Goal: Task Accomplishment & Management: Use online tool/utility

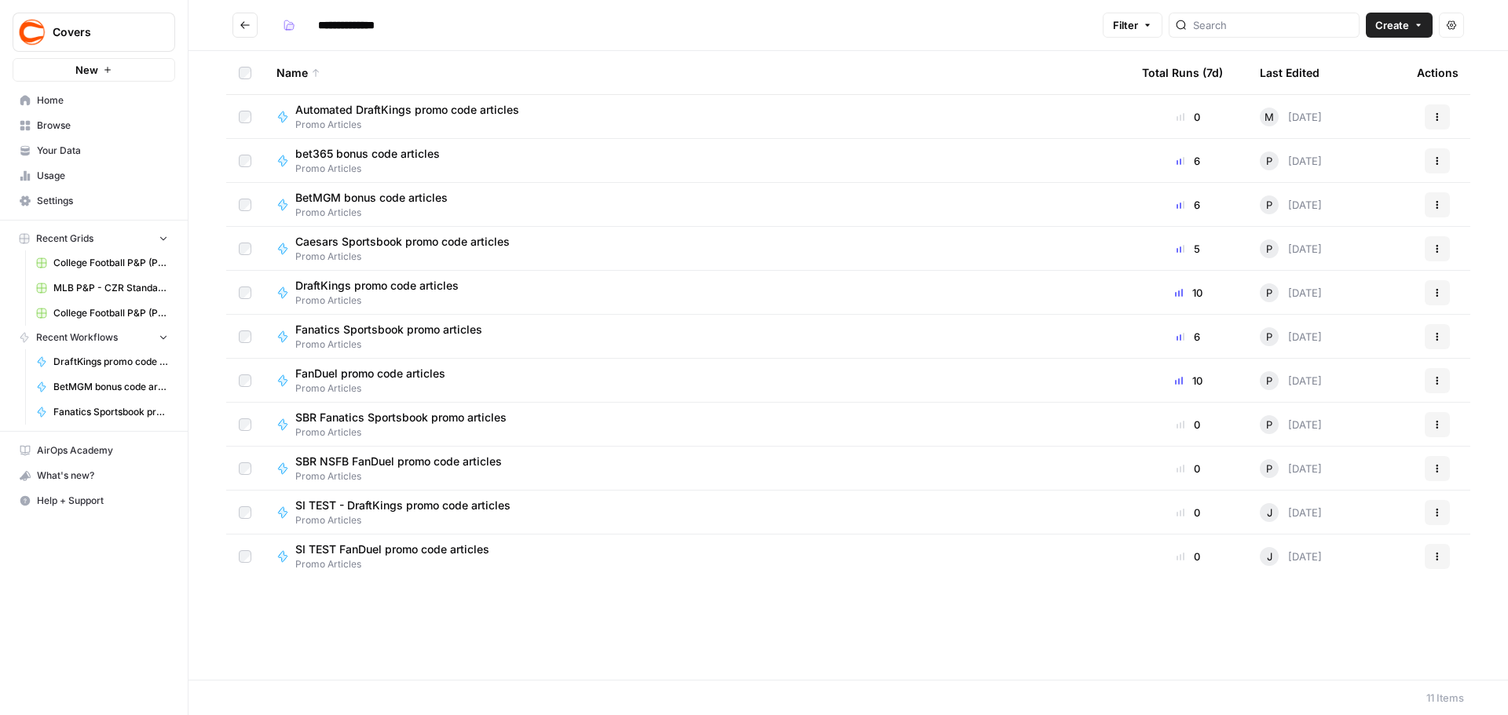
click at [373, 195] on span "BetMGM bonus code articles" at bounding box center [371, 198] width 152 height 16
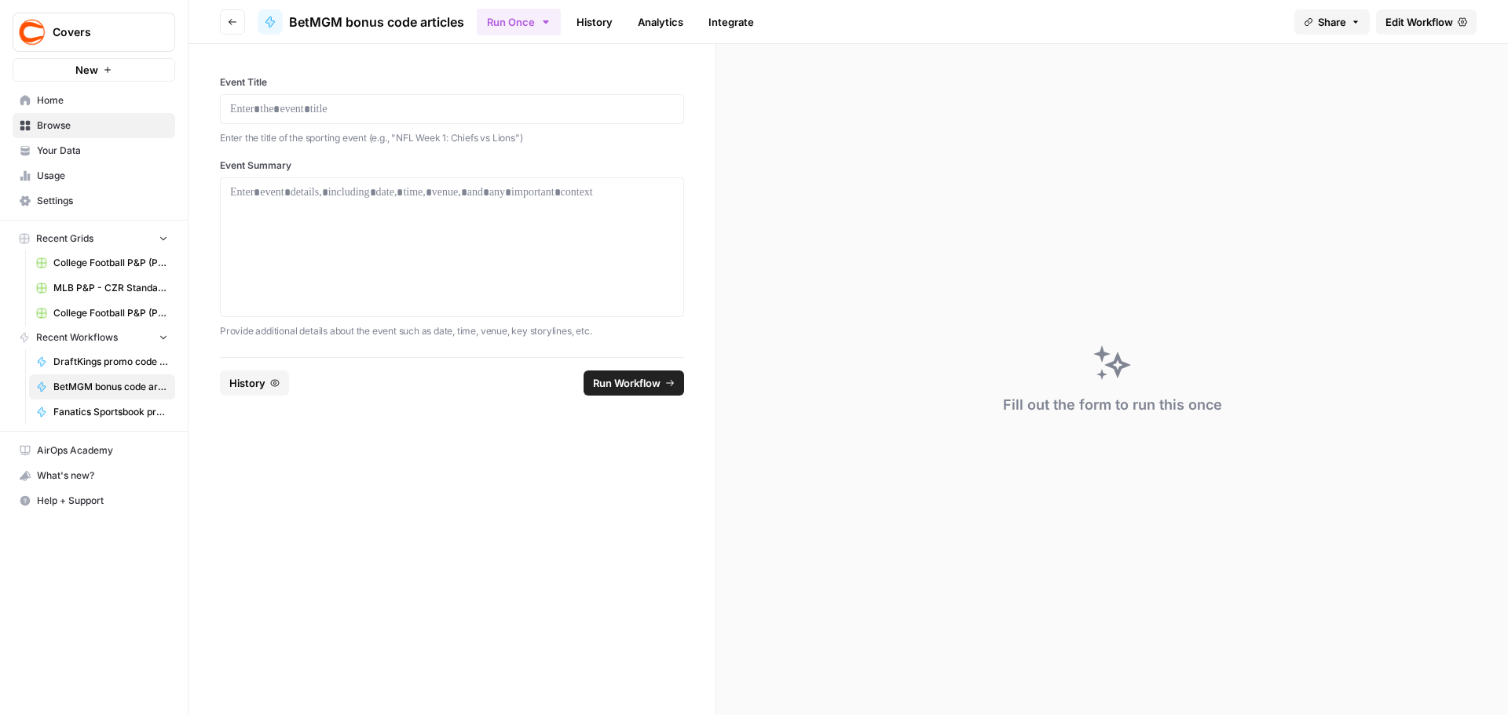
click at [1408, 15] on span "Edit Workflow" at bounding box center [1419, 22] width 68 height 16
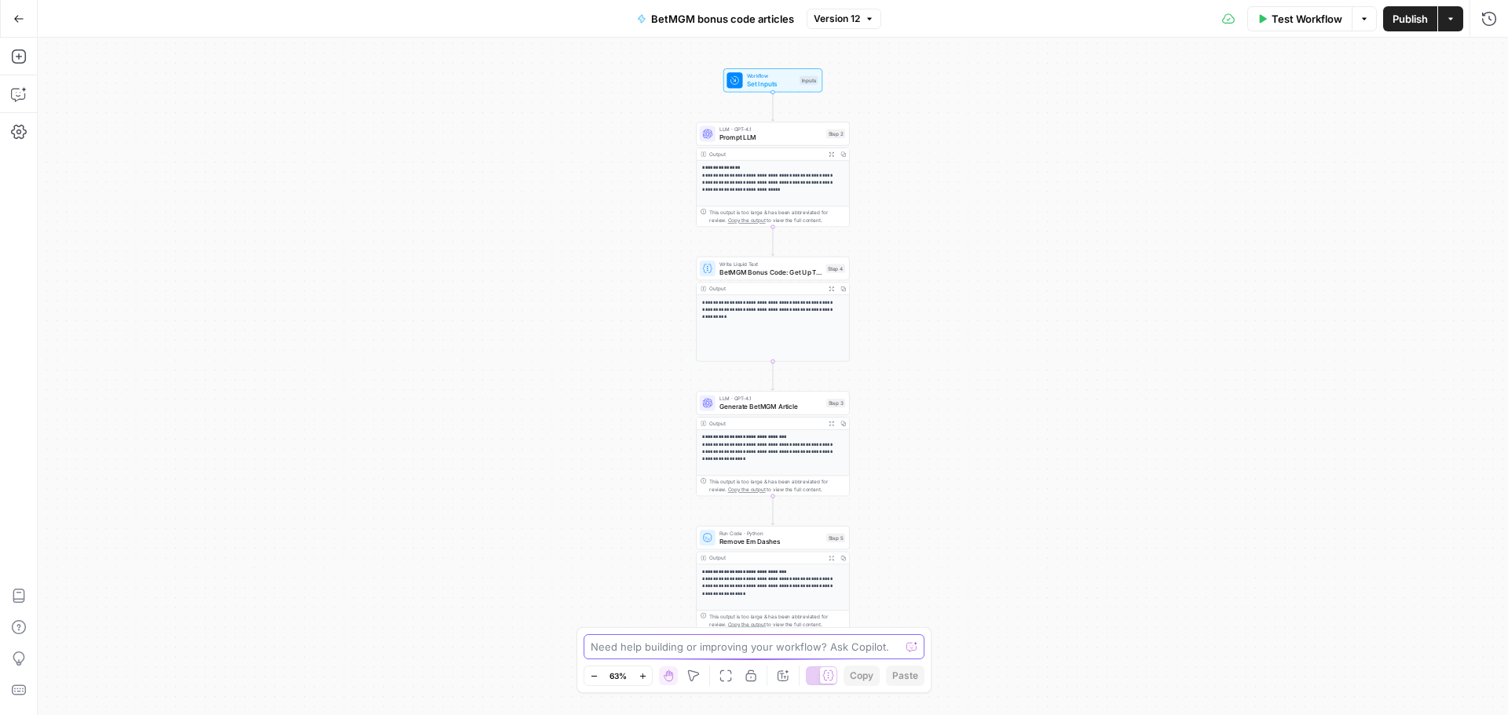
click at [726, 646] on textarea at bounding box center [745, 647] width 309 height 16
click at [641, 644] on textarea "BetMGM" at bounding box center [738, 647] width 295 height 16
paste textarea "LorEMI dol sit ametcon adipi elitseddo ei tempo incid utl’et do. Mag aliqu: Eni…"
type textarea "LorEMI'd sitam consect: AdiPIS eli sed doeiusm tempo incididun ut labor etdol m…"
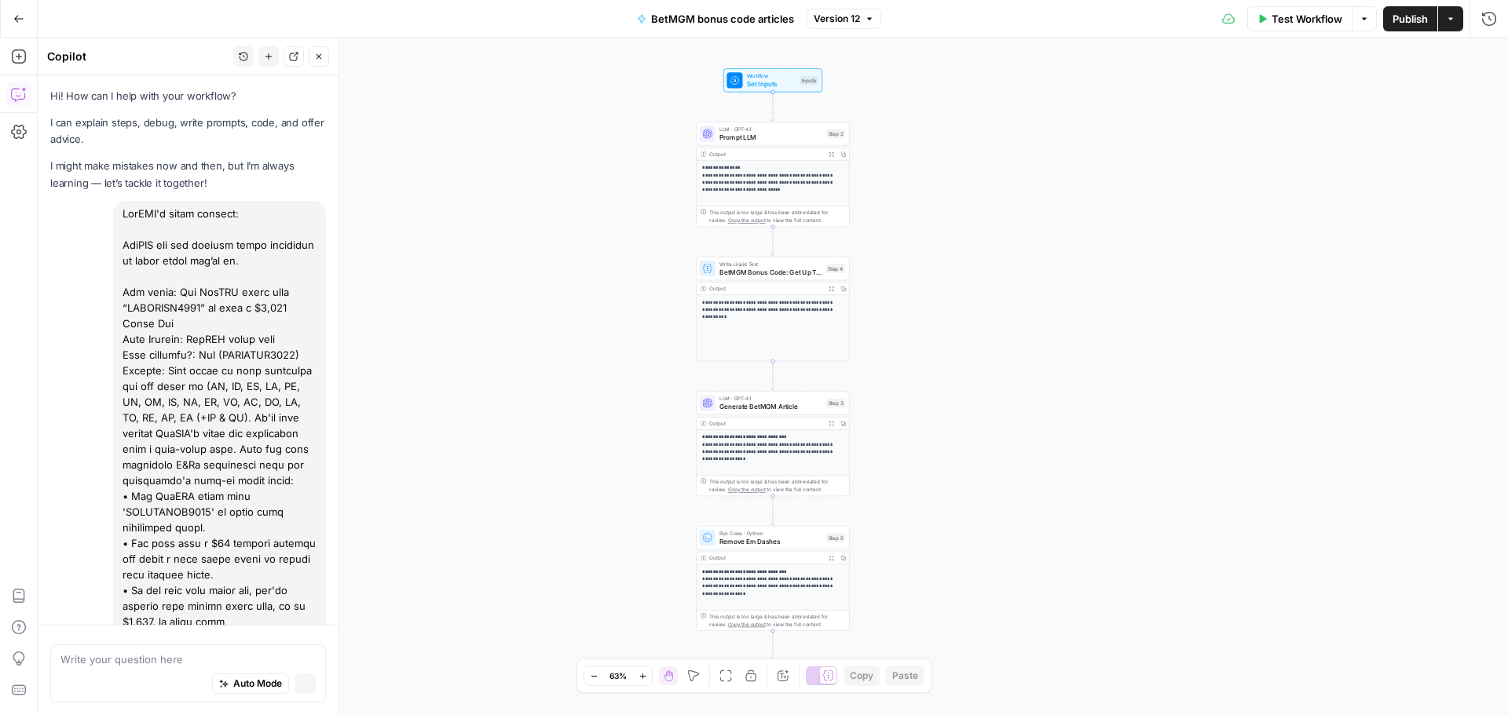
scroll to position [1696, 0]
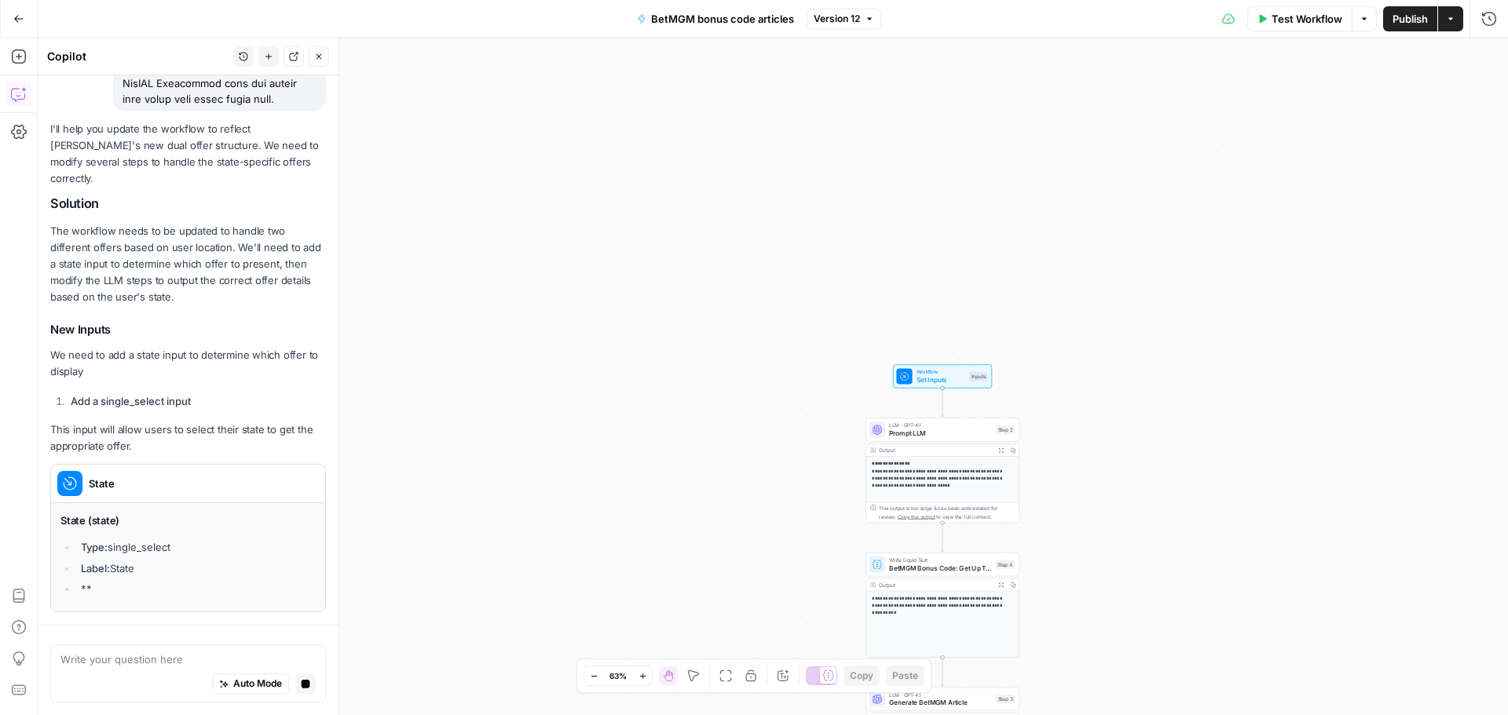
click at [131, 674] on div "Auto Mode Stop generating" at bounding box center [187, 685] width 255 height 35
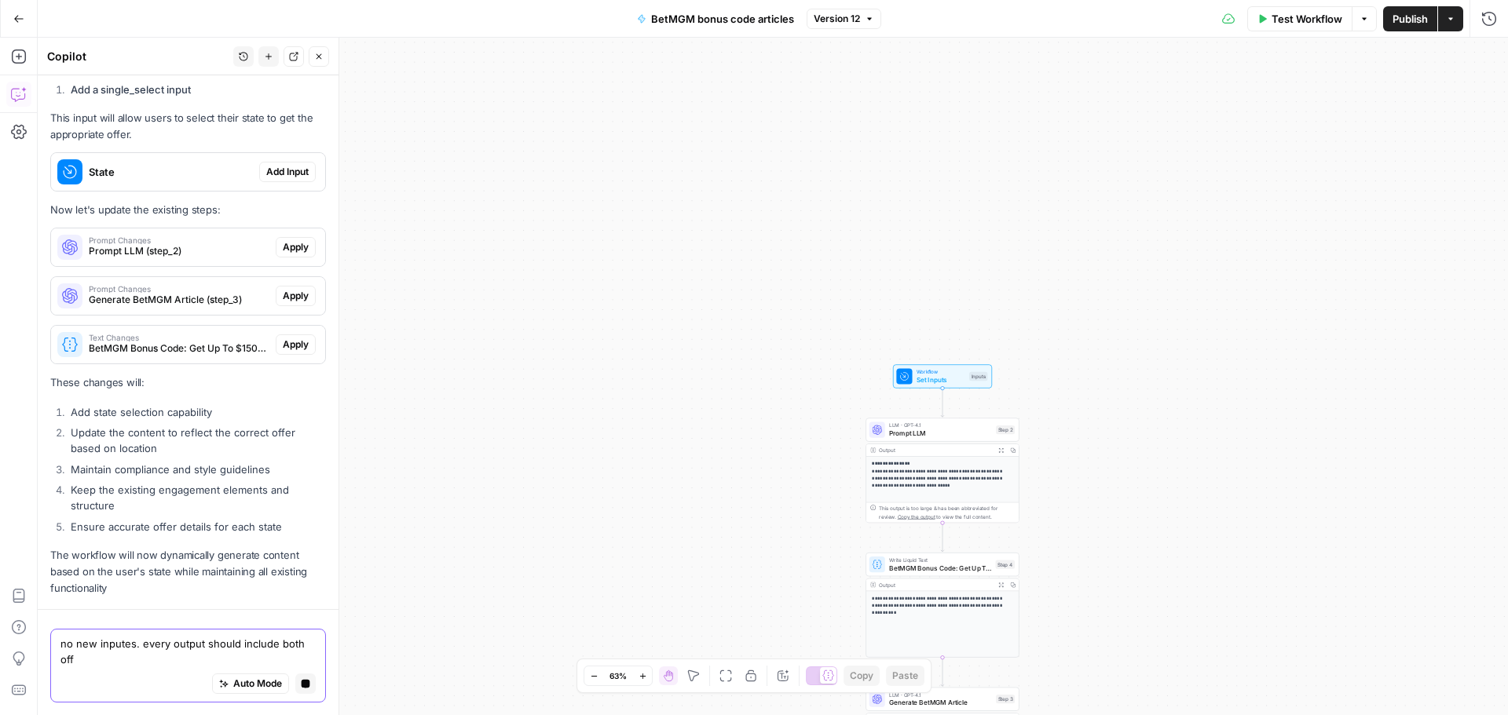
scroll to position [2468, 0]
type textarea "no new inputes. every output should include both offers."
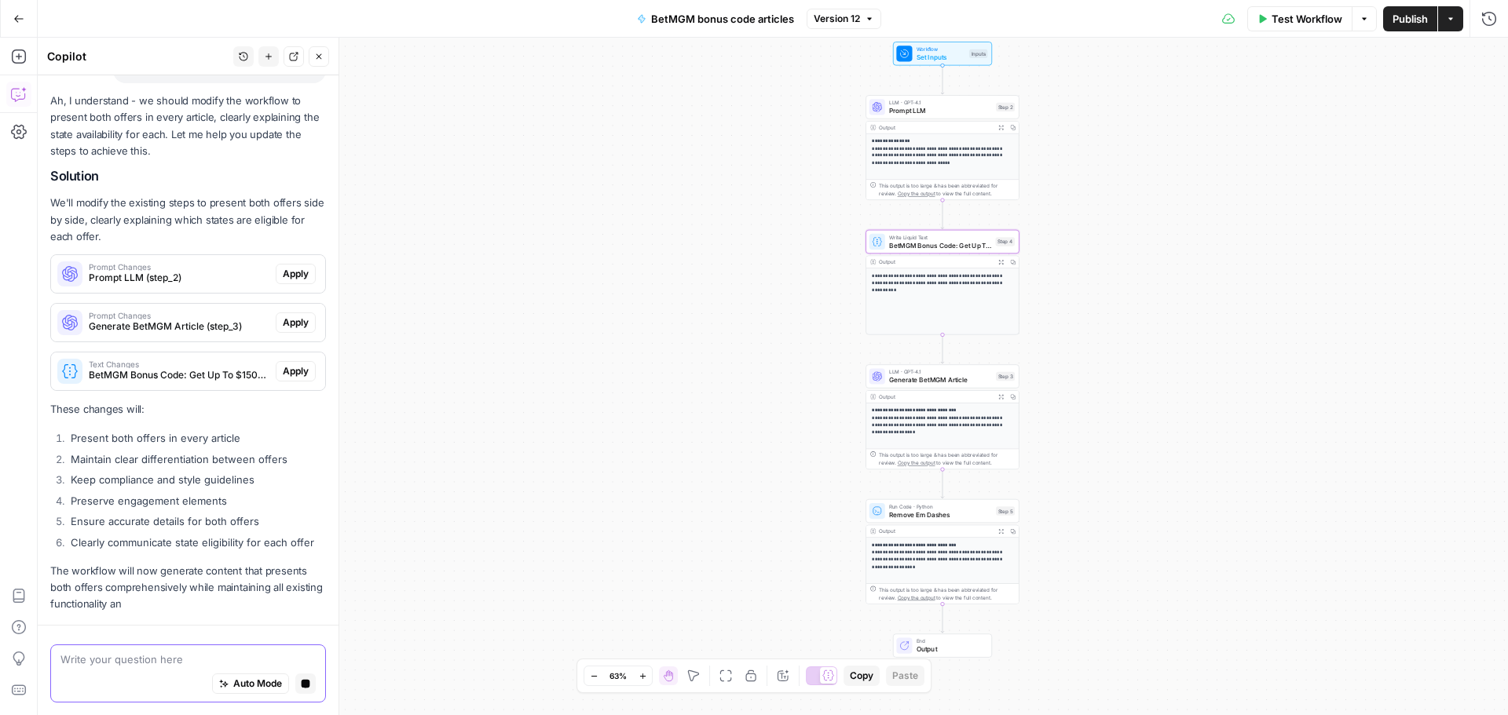
scroll to position [3031, 0]
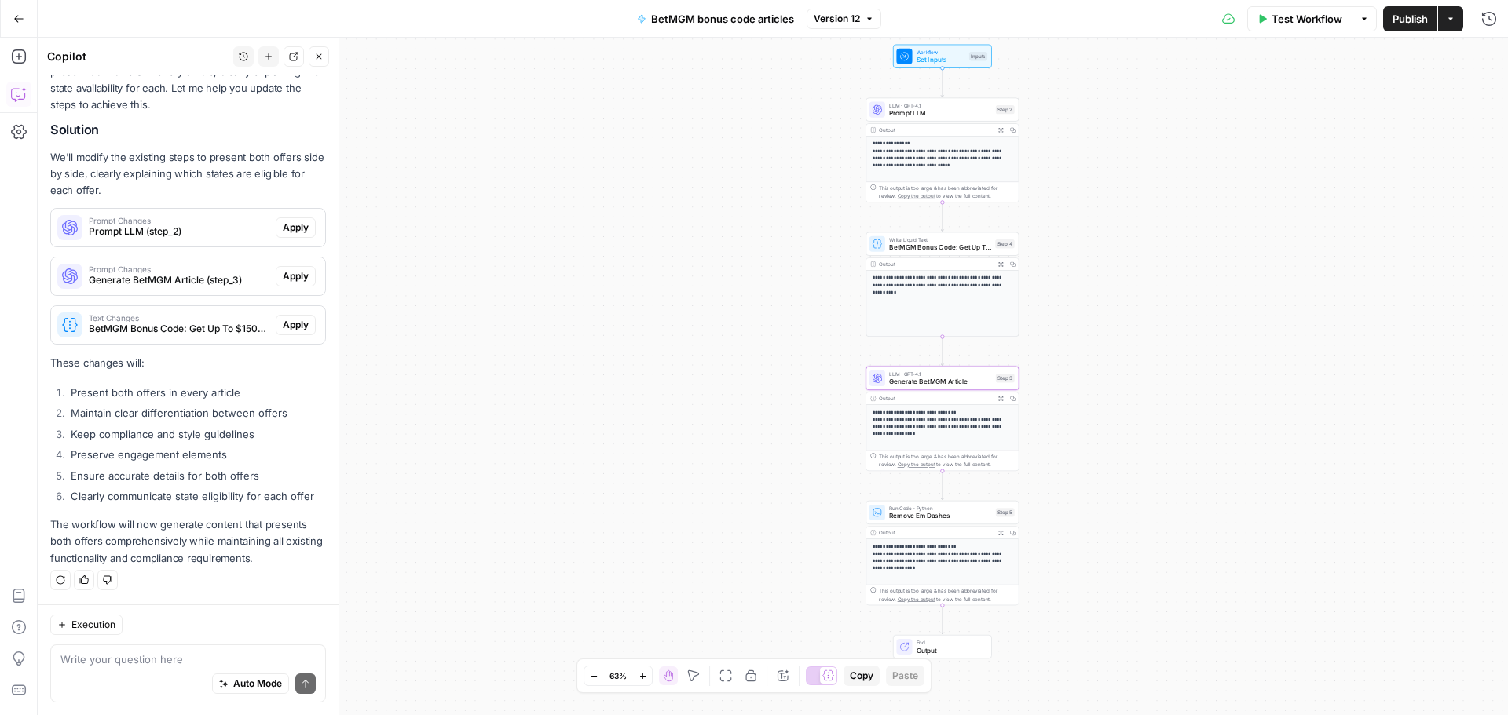
click at [286, 270] on span "Apply" at bounding box center [296, 276] width 26 height 14
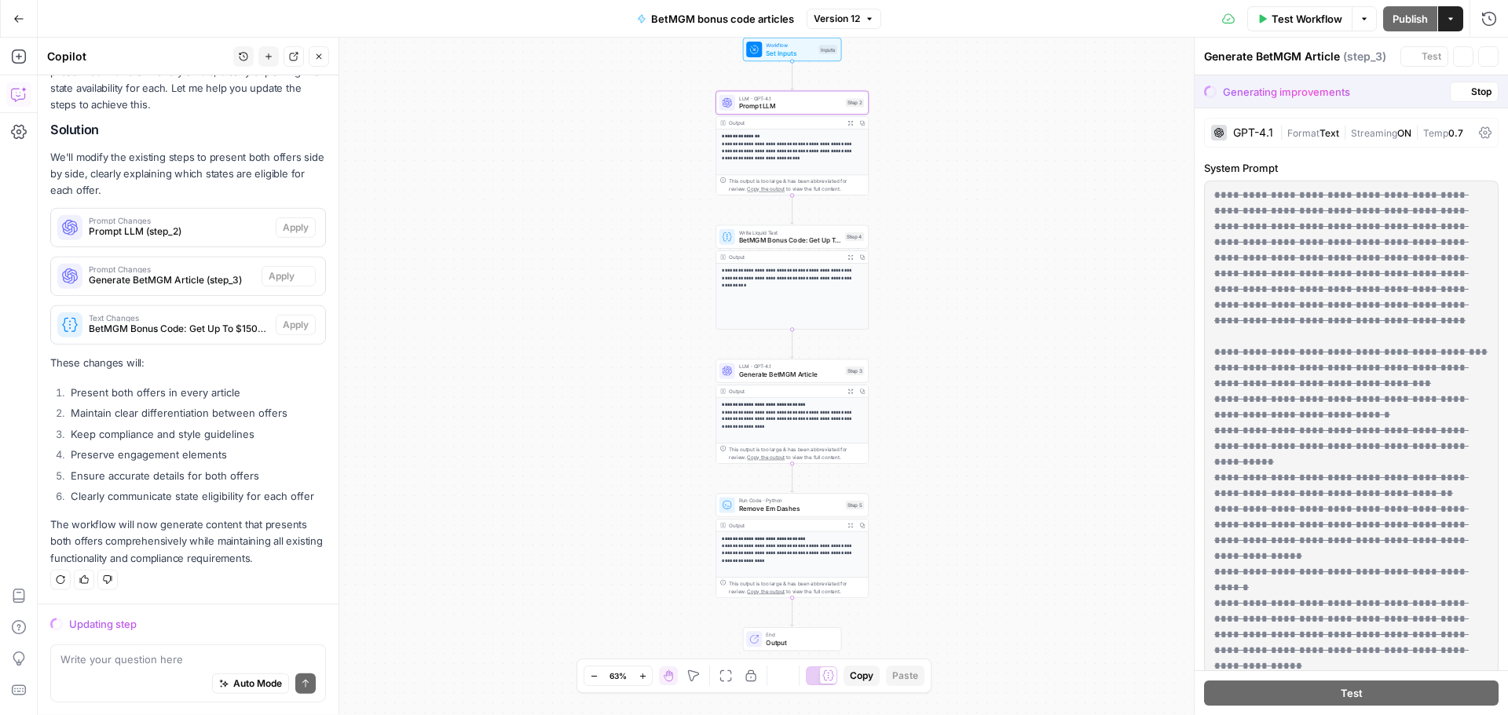
scroll to position [3083, 0]
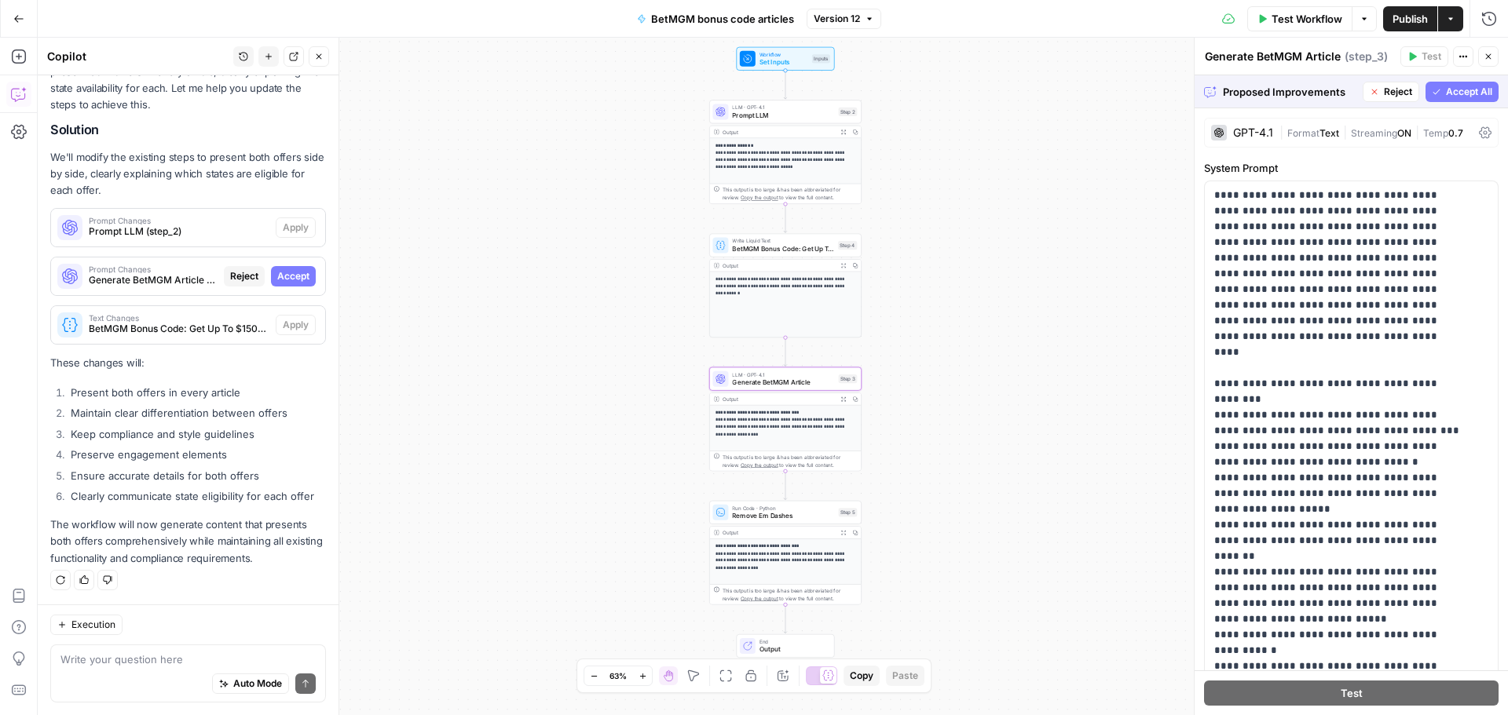
drag, startPoint x: 293, startPoint y: 269, endPoint x: 298, endPoint y: 244, distance: 25.6
click at [293, 269] on span "Accept" at bounding box center [293, 276] width 32 height 14
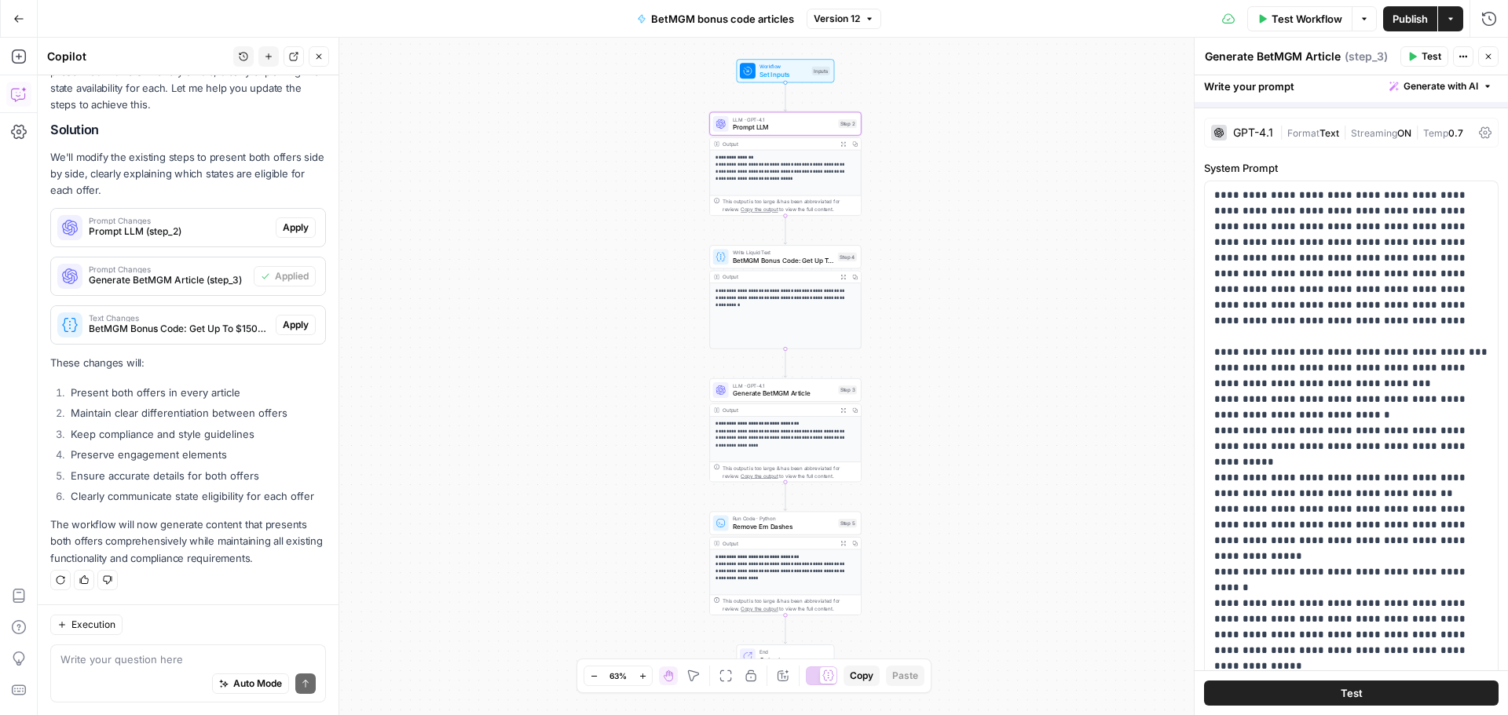
scroll to position [3134, 0]
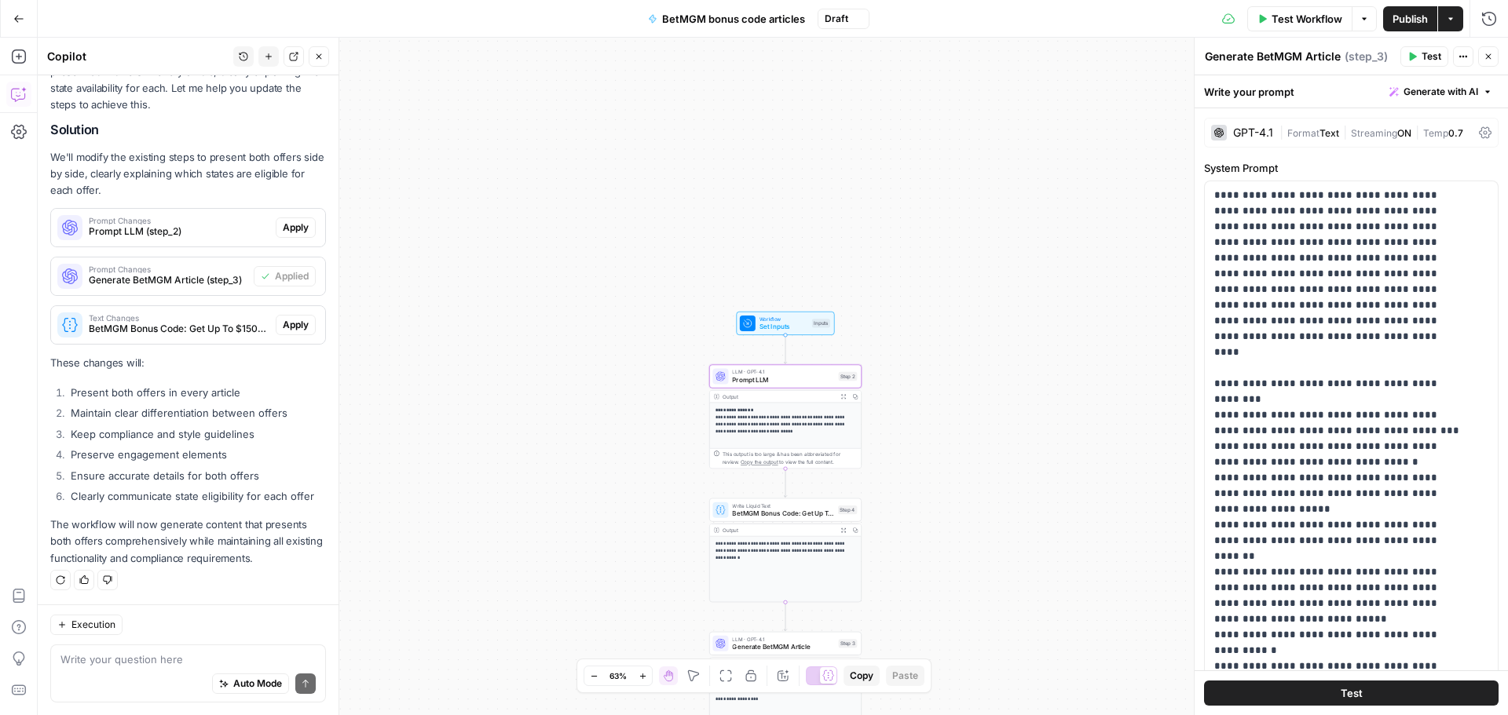
drag, startPoint x: 298, startPoint y: 244, endPoint x: 298, endPoint y: 234, distance: 10.2
click at [298, 234] on button "Apply" at bounding box center [296, 228] width 40 height 20
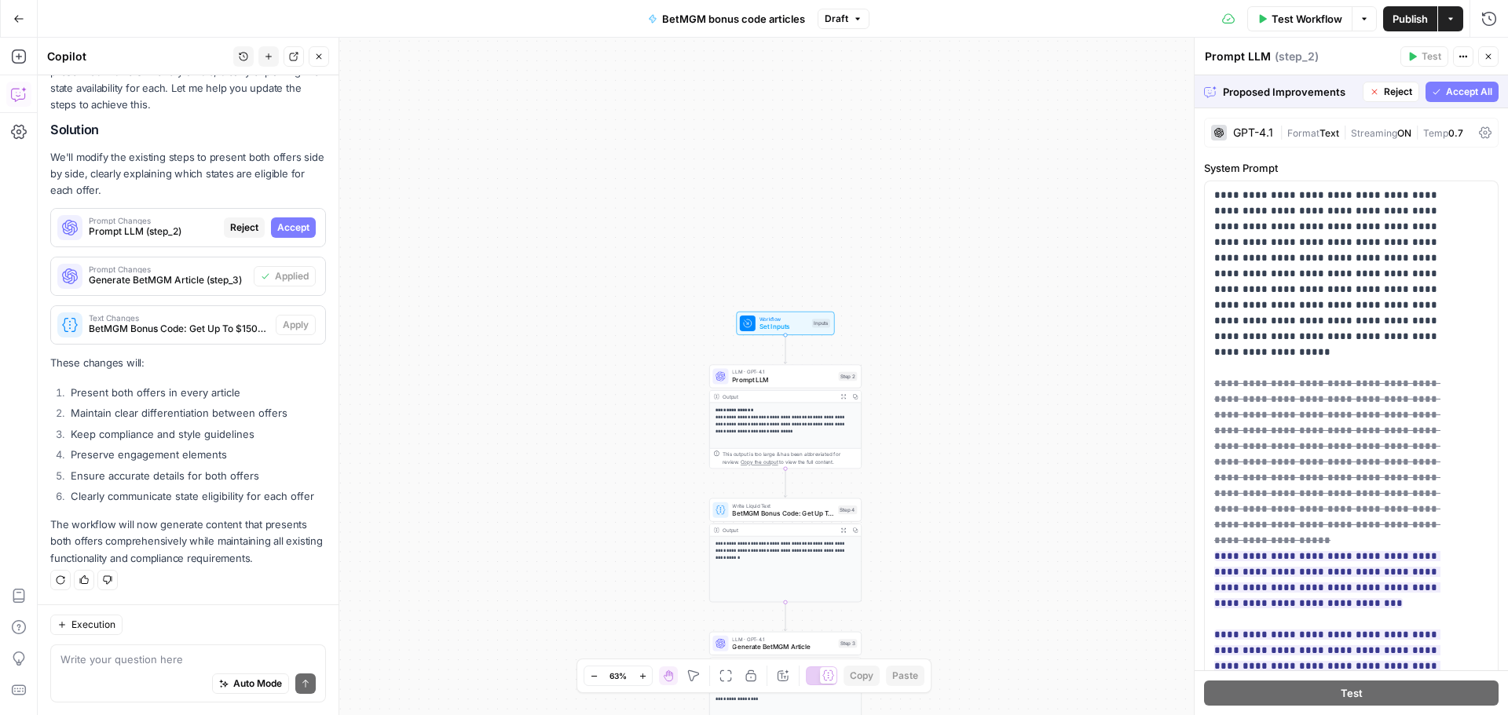
scroll to position [3083, 0]
click at [295, 225] on span "Accept" at bounding box center [293, 228] width 32 height 14
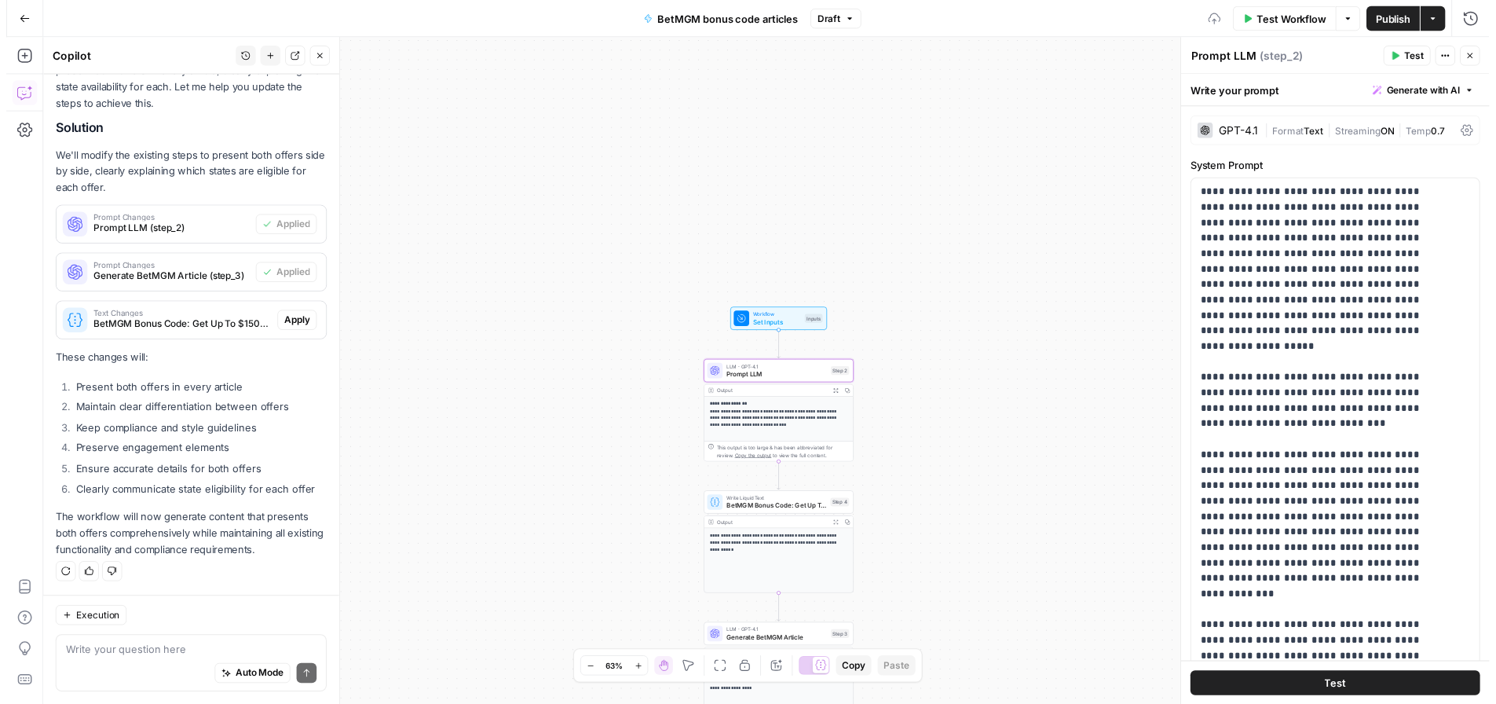
scroll to position [3134, 0]
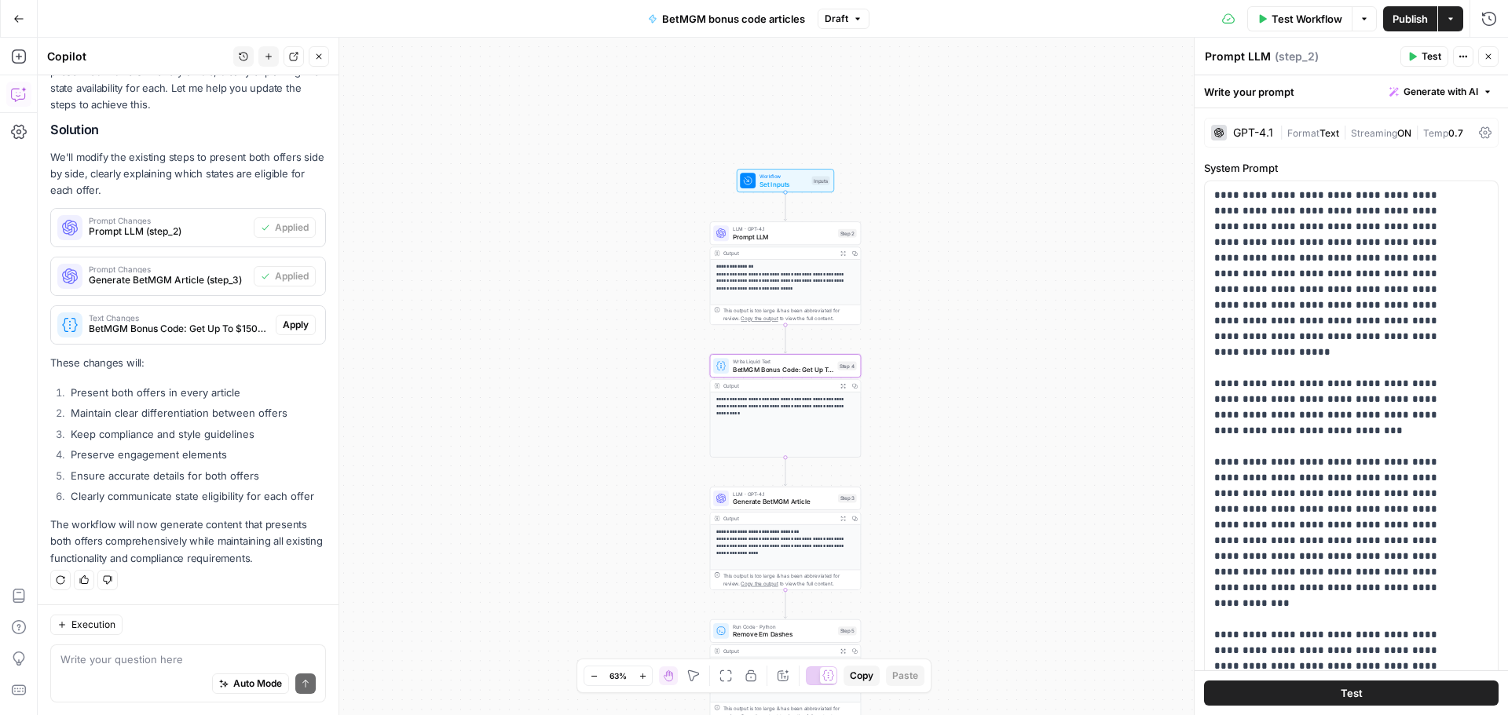
click at [288, 323] on span "Apply" at bounding box center [296, 325] width 26 height 14
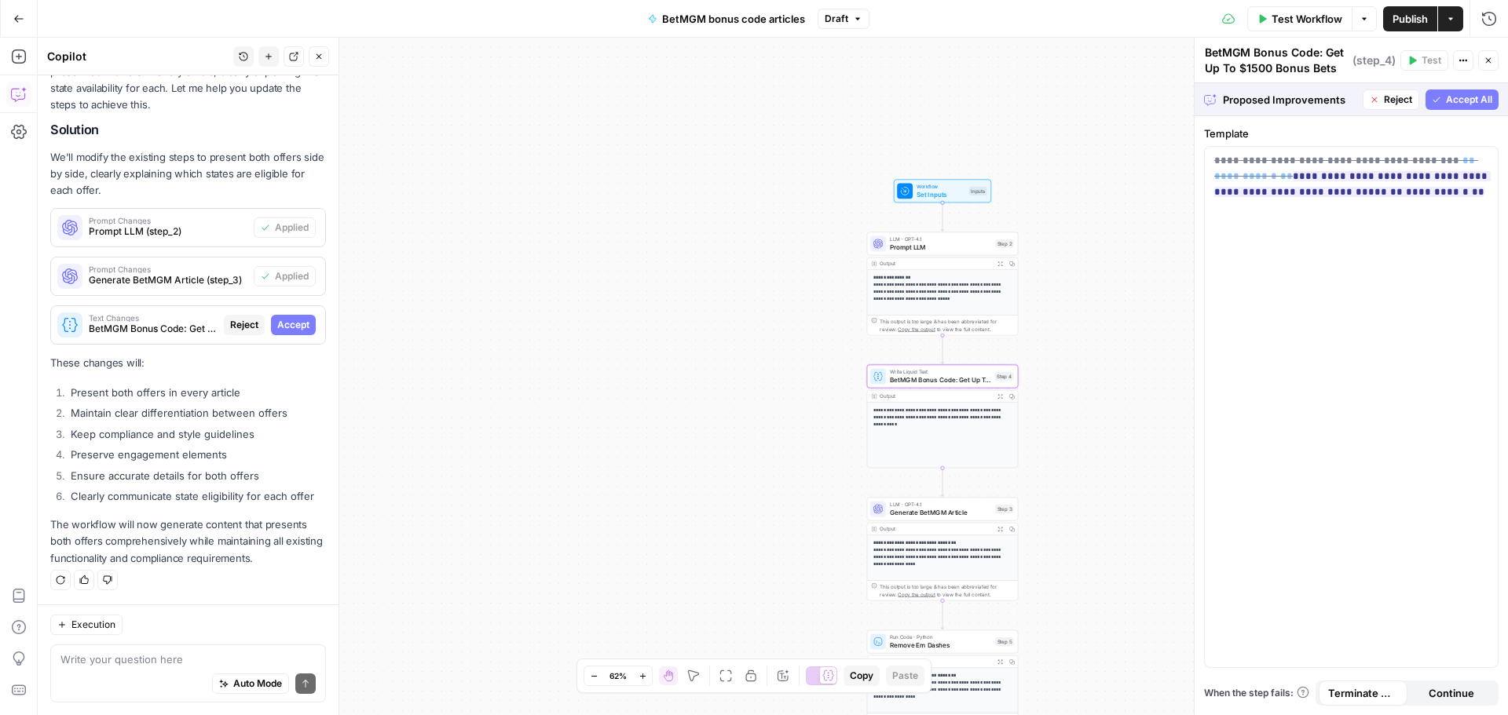
click at [289, 323] on span "Accept" at bounding box center [293, 325] width 32 height 14
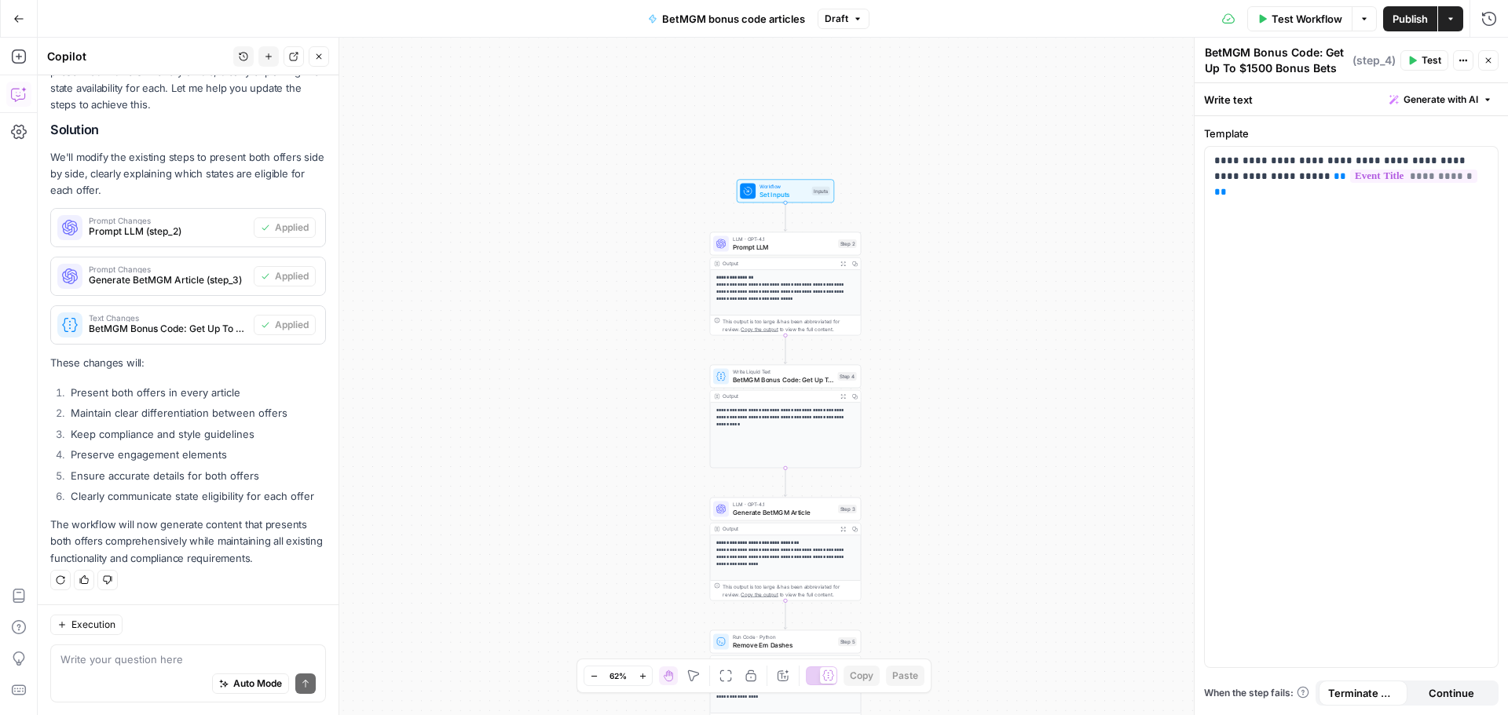
click at [1301, 24] on span "Test Workflow" at bounding box center [1306, 19] width 71 height 16
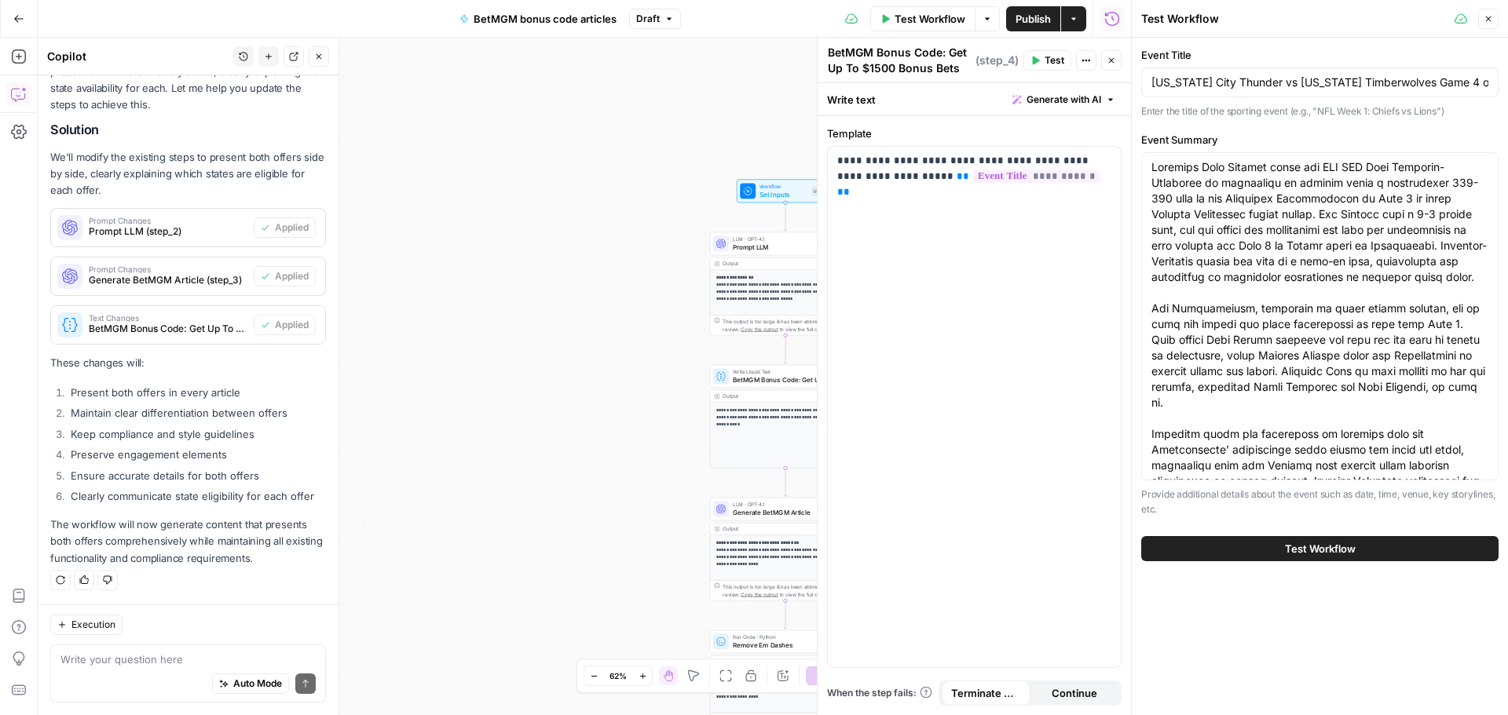
click at [1298, 544] on span "Test Workflow" at bounding box center [1320, 549] width 71 height 16
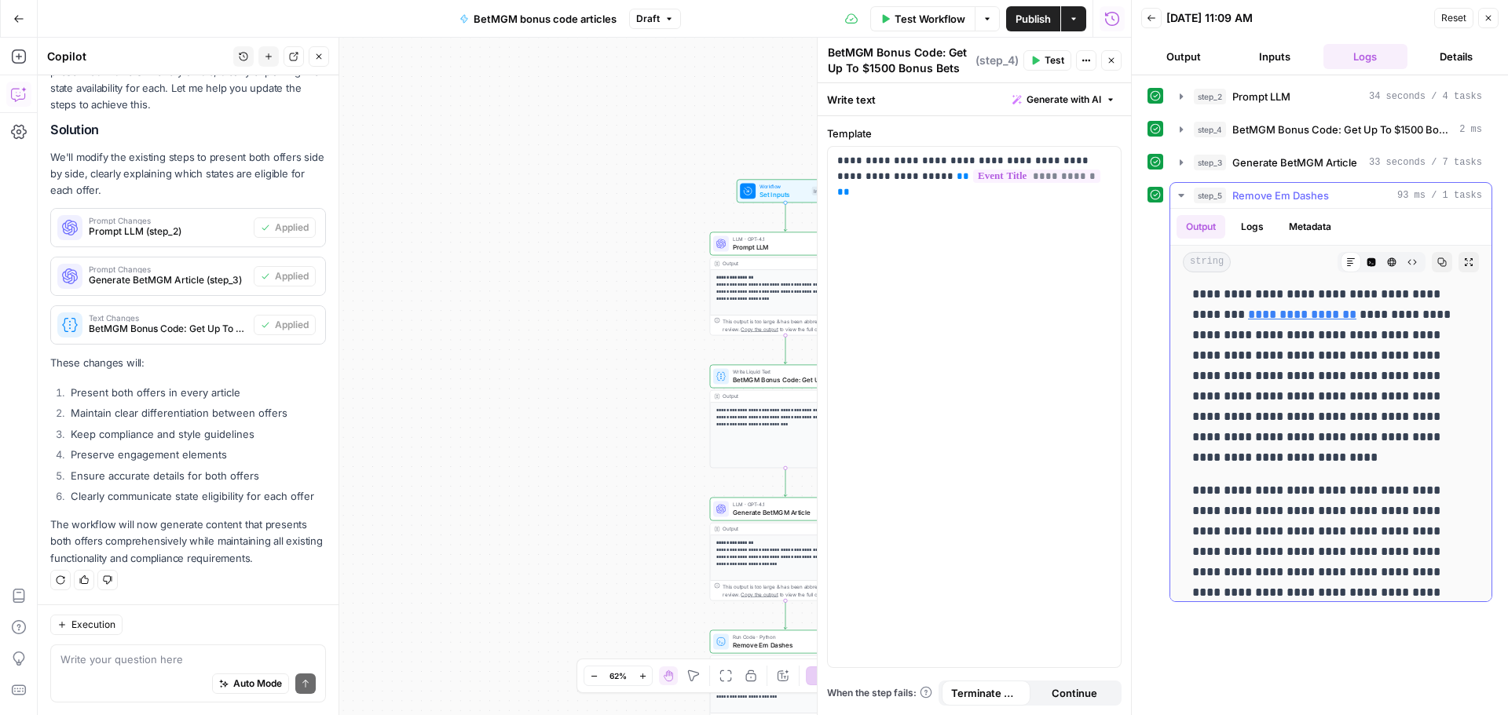
scroll to position [707, 0]
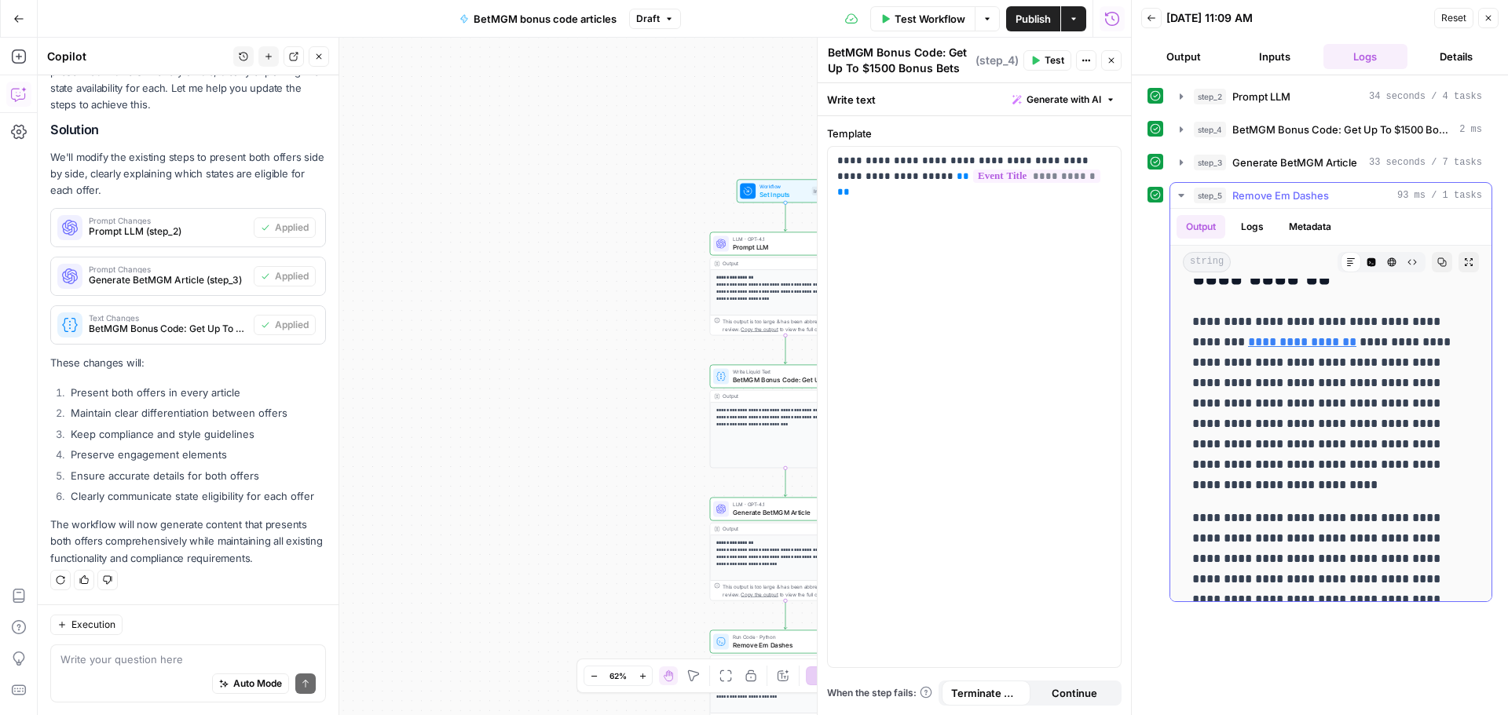
drag, startPoint x: 1257, startPoint y: 384, endPoint x: 1432, endPoint y: 409, distance: 176.9
click at [1432, 409] on p "**********" at bounding box center [1324, 404] width 265 height 184
click at [1376, 408] on p "**********" at bounding box center [1324, 404] width 265 height 184
click at [210, 650] on div "Write your question here Auto Mode Send" at bounding box center [188, 674] width 276 height 58
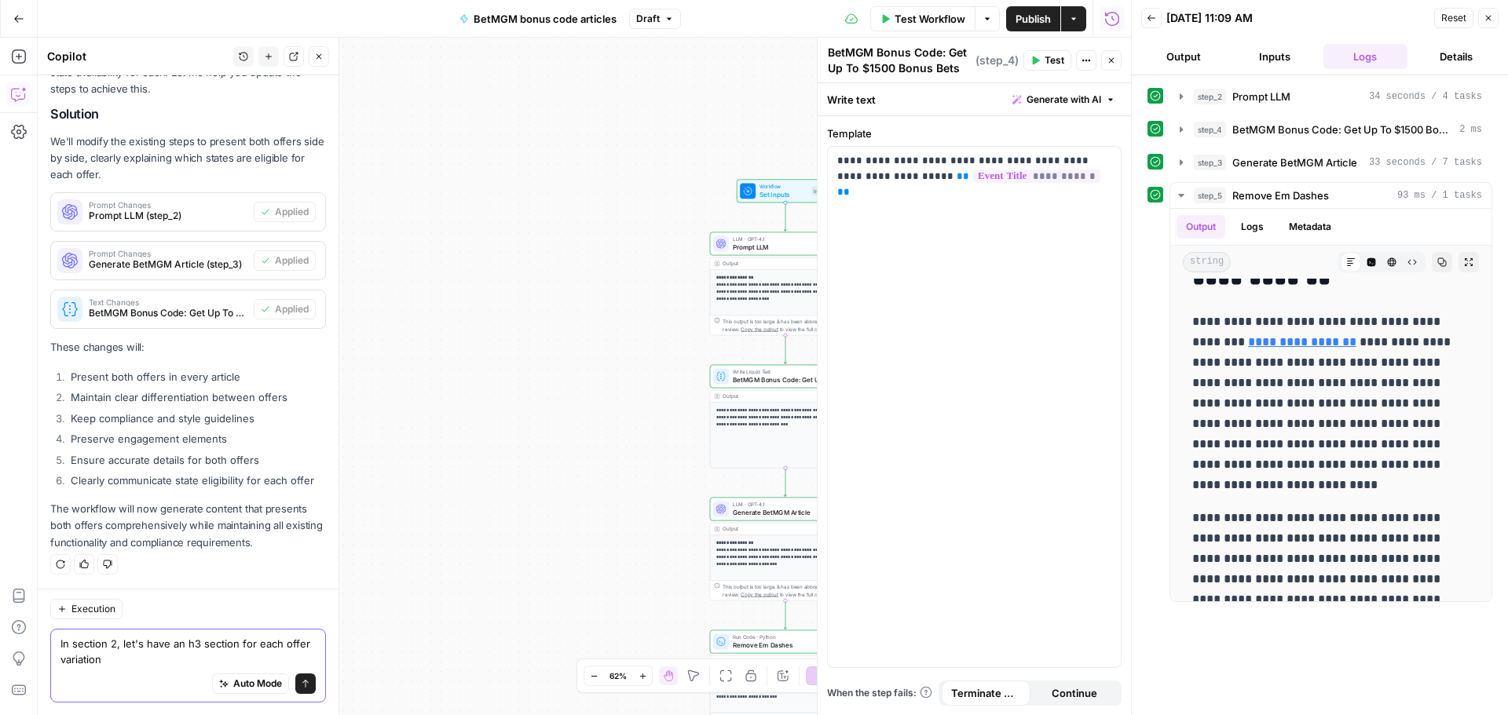
type textarea "In section 2, let's have an h3 section for each offer variation."
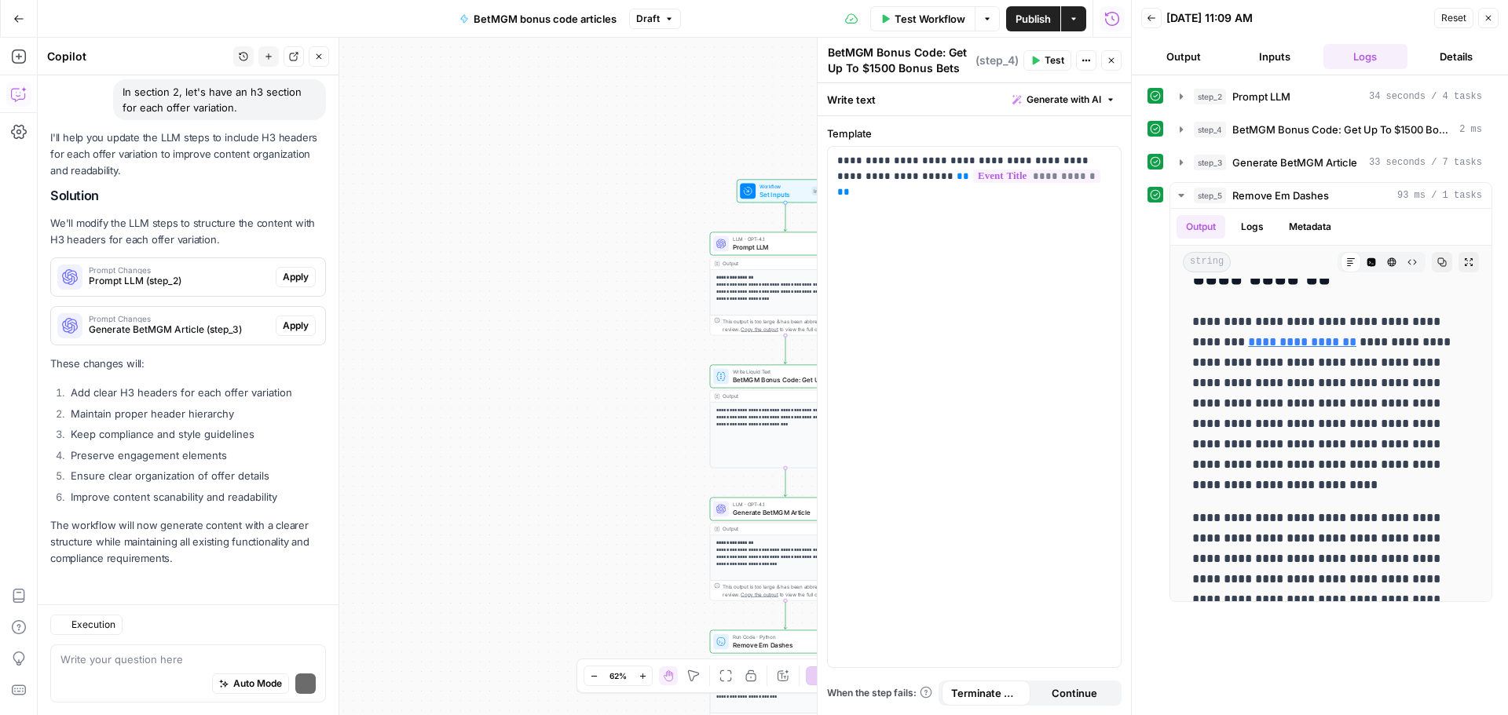
scroll to position [3631, 0]
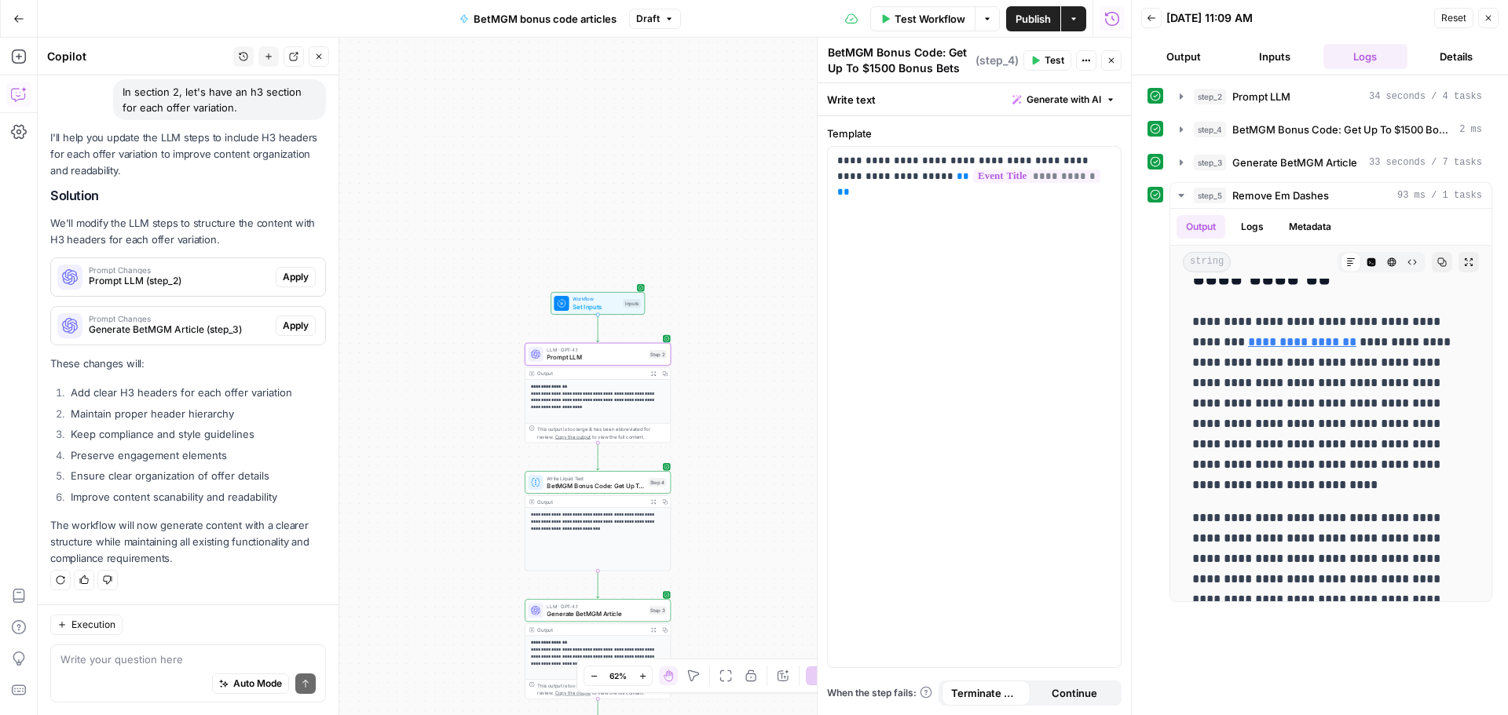
click at [293, 276] on span "Apply" at bounding box center [296, 277] width 26 height 14
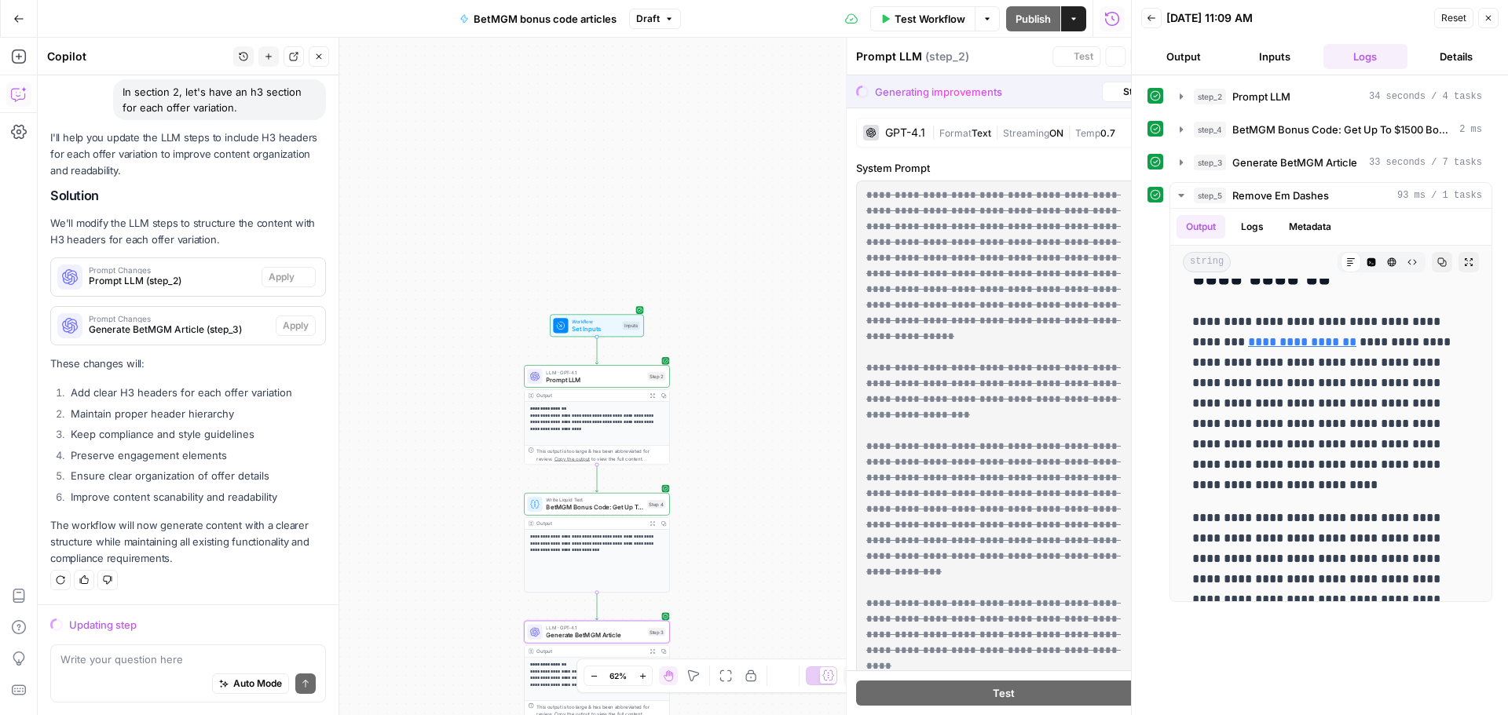
scroll to position [3580, 0]
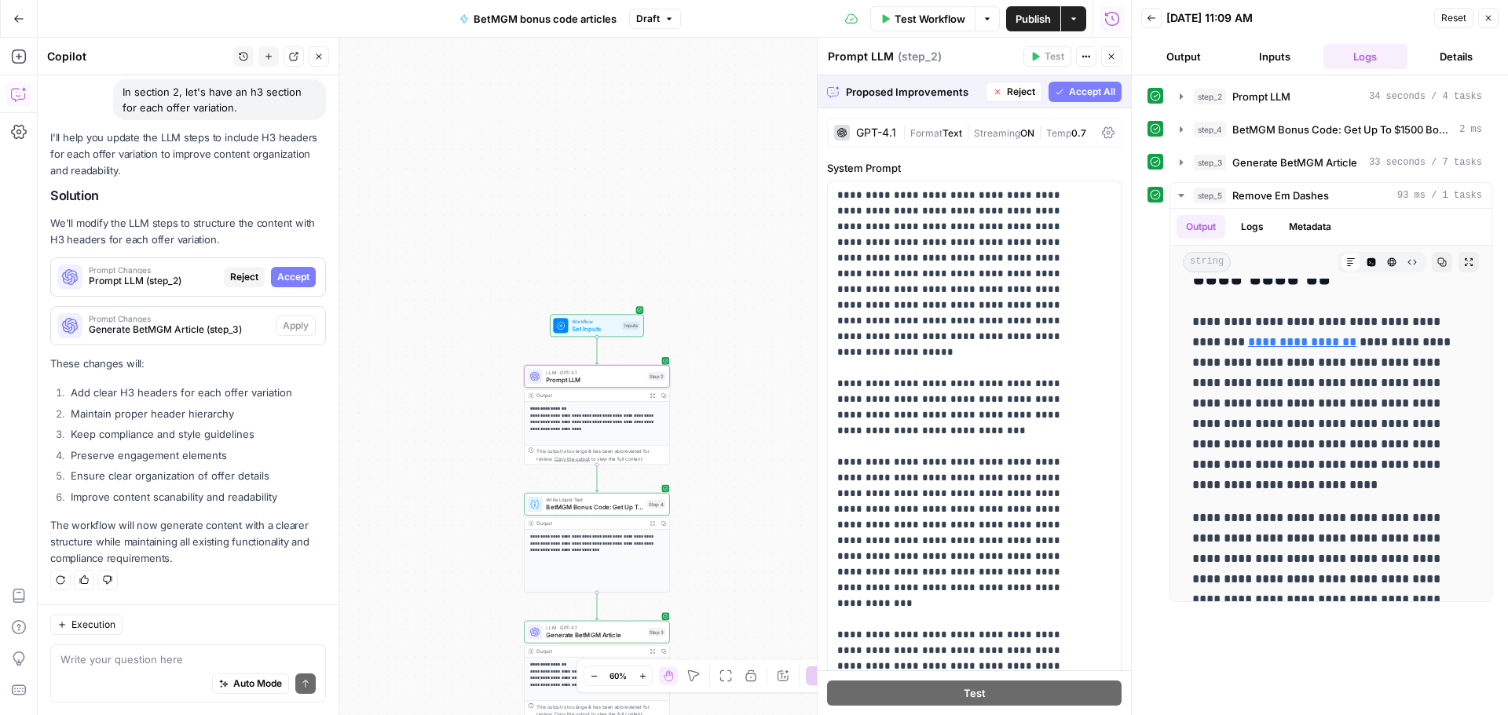
click at [291, 284] on button "Accept" at bounding box center [293, 277] width 45 height 20
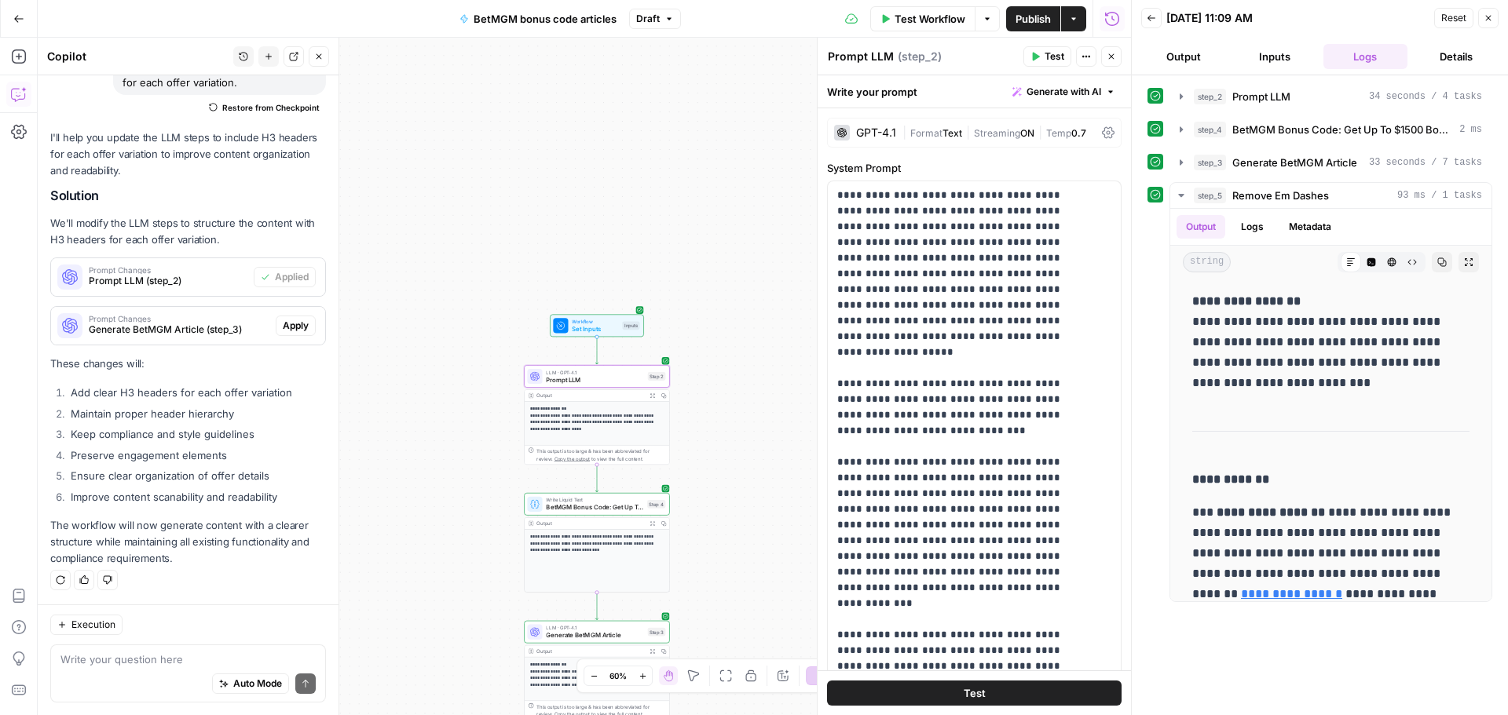
scroll to position [3577, 0]
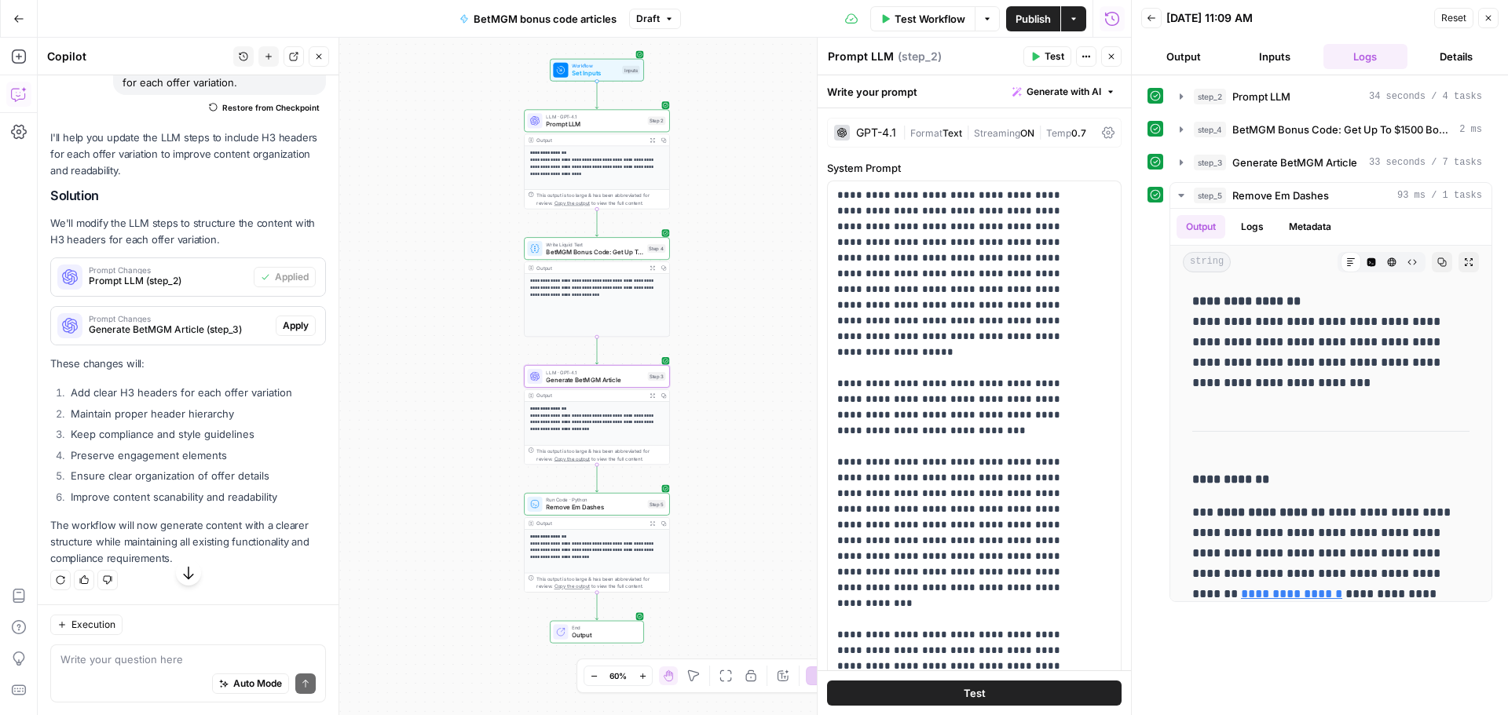
click at [283, 333] on span "Apply" at bounding box center [296, 326] width 26 height 14
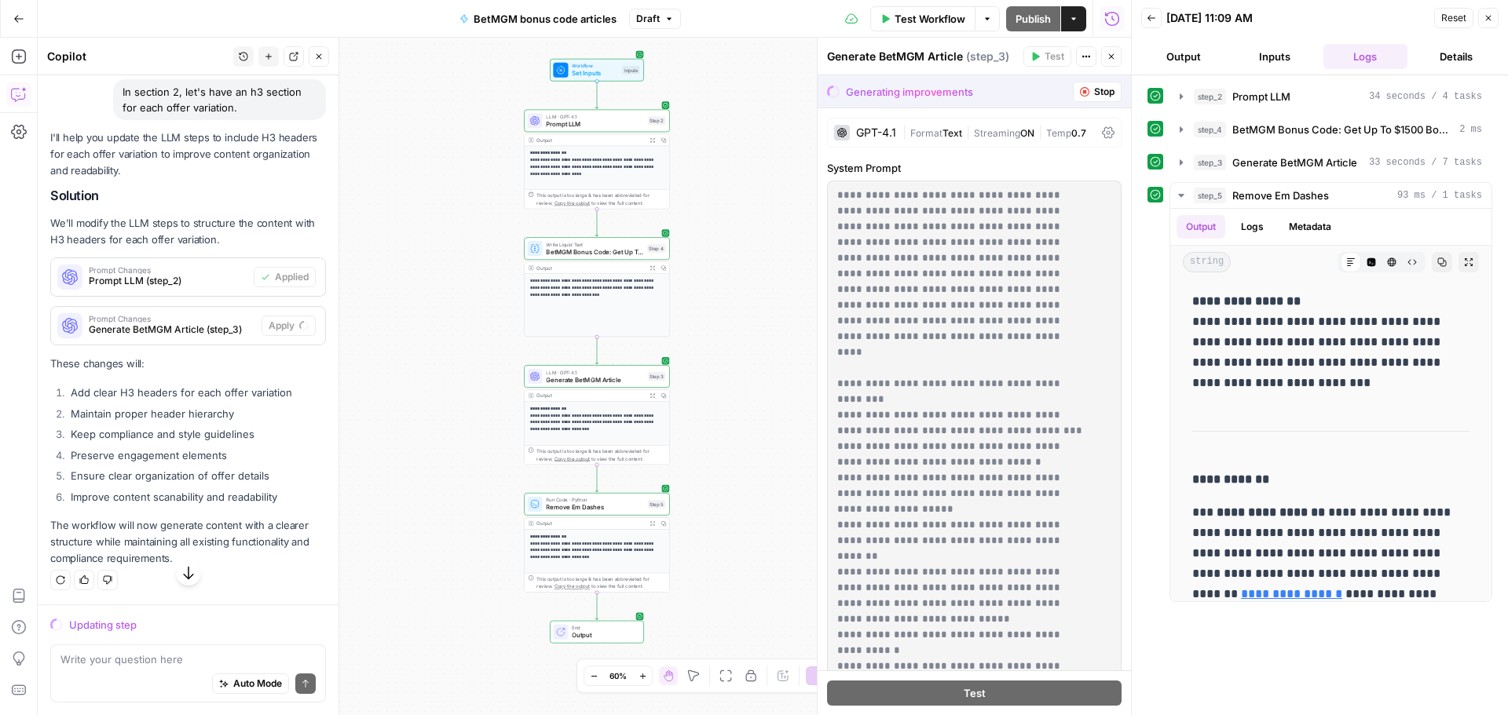
scroll to position [3580, 0]
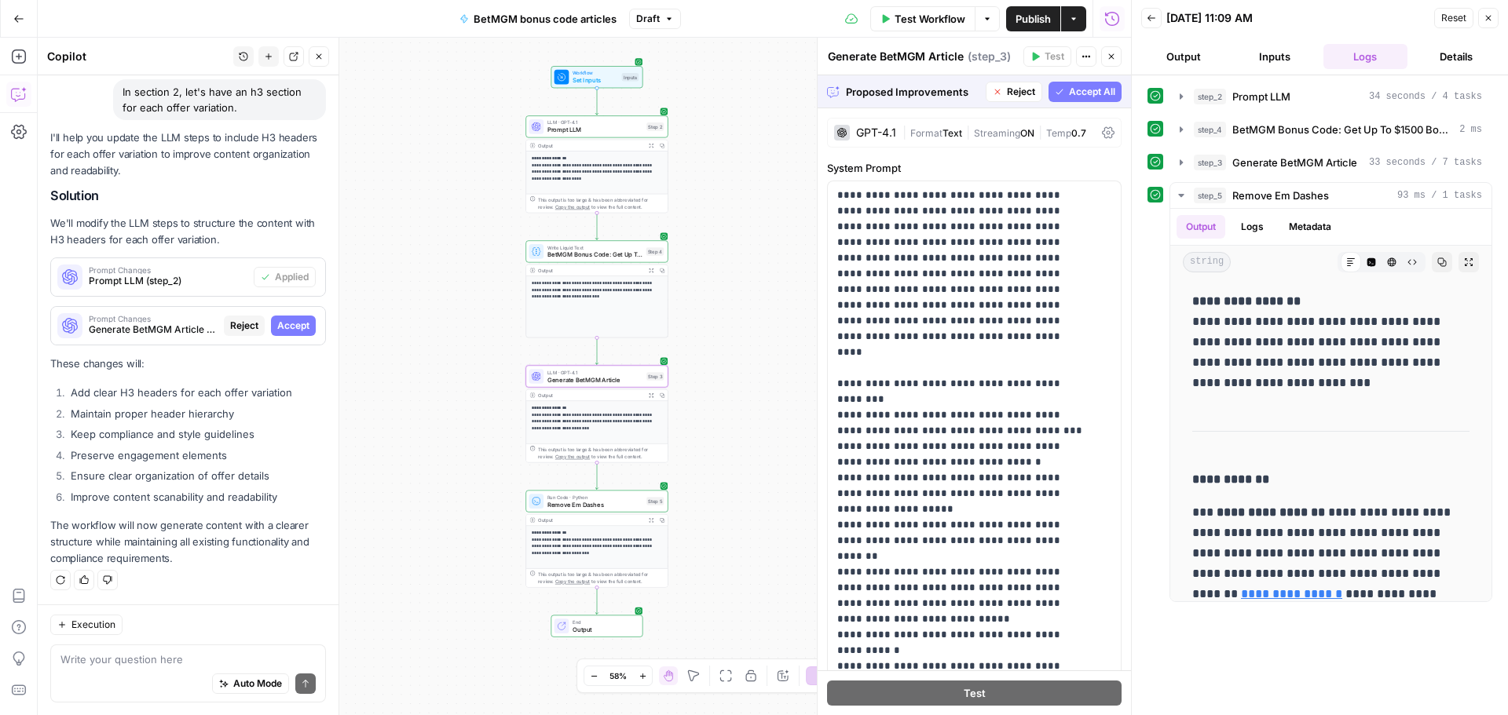
click at [277, 330] on span "Accept" at bounding box center [293, 326] width 32 height 14
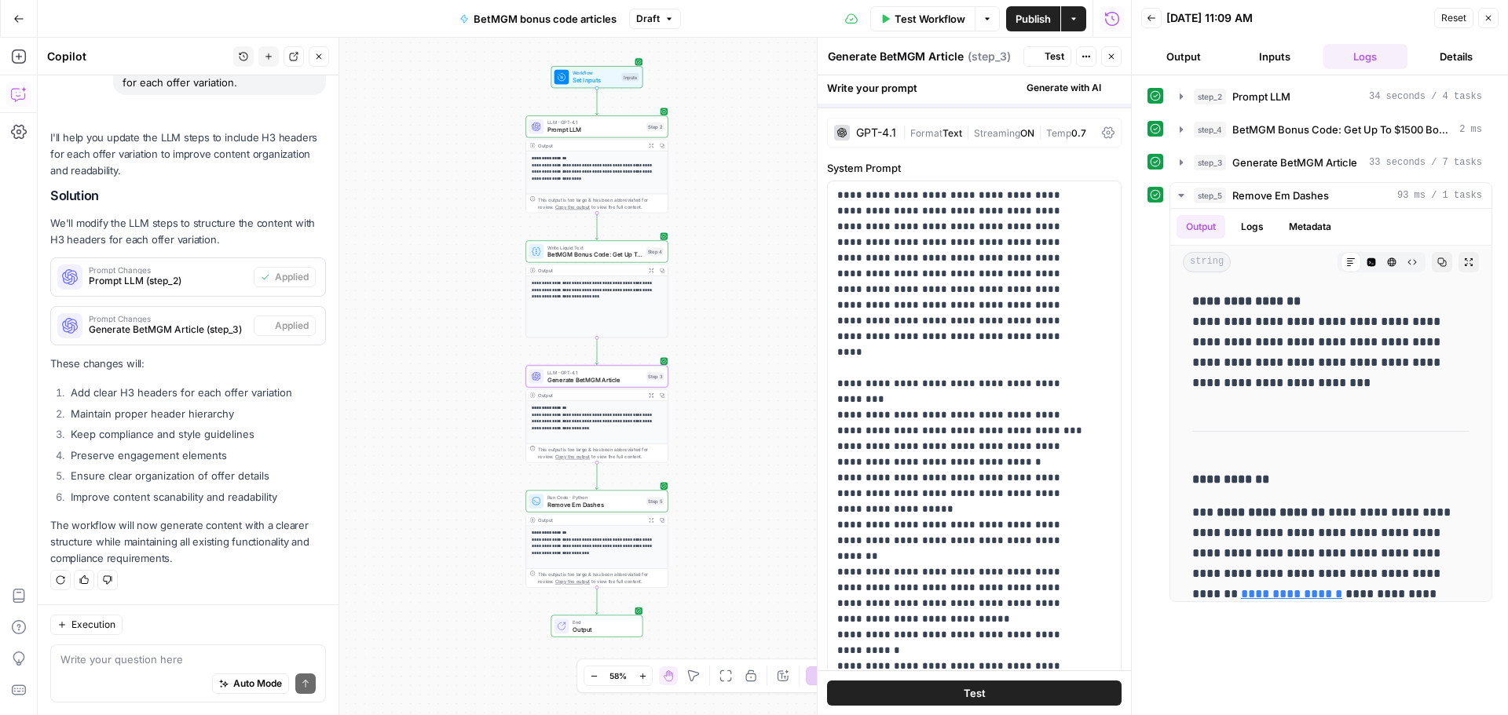
scroll to position [3656, 0]
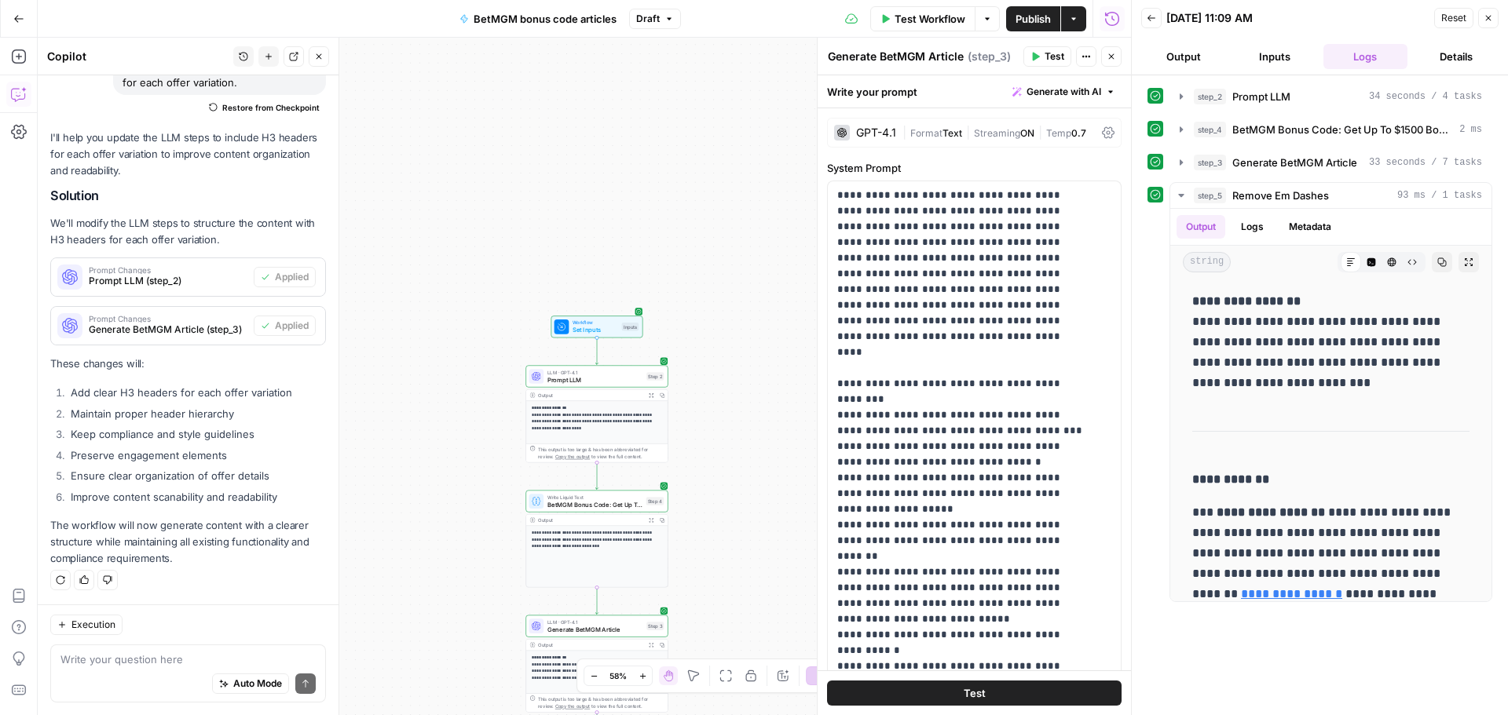
click at [931, 20] on span "Test Workflow" at bounding box center [930, 19] width 71 height 16
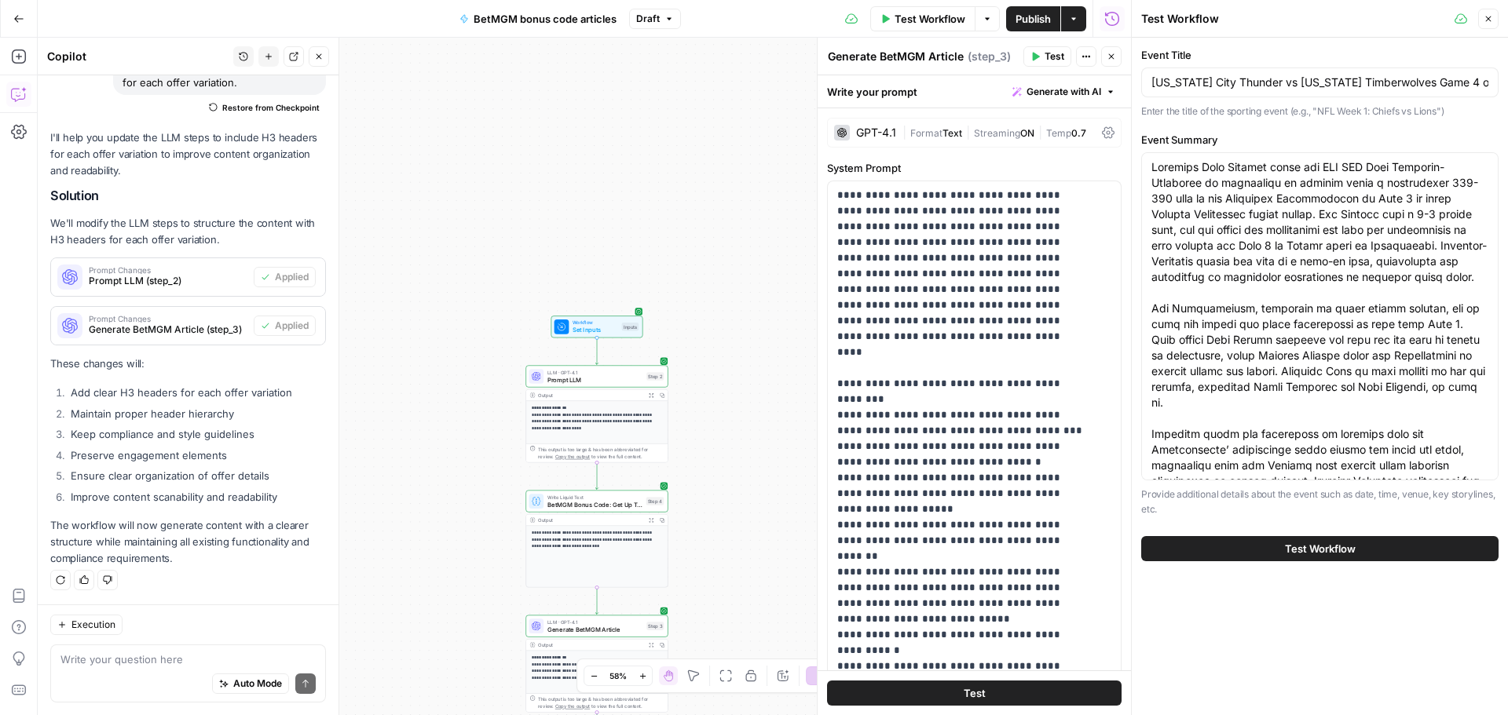
click at [1282, 546] on button "Test Workflow" at bounding box center [1319, 548] width 357 height 25
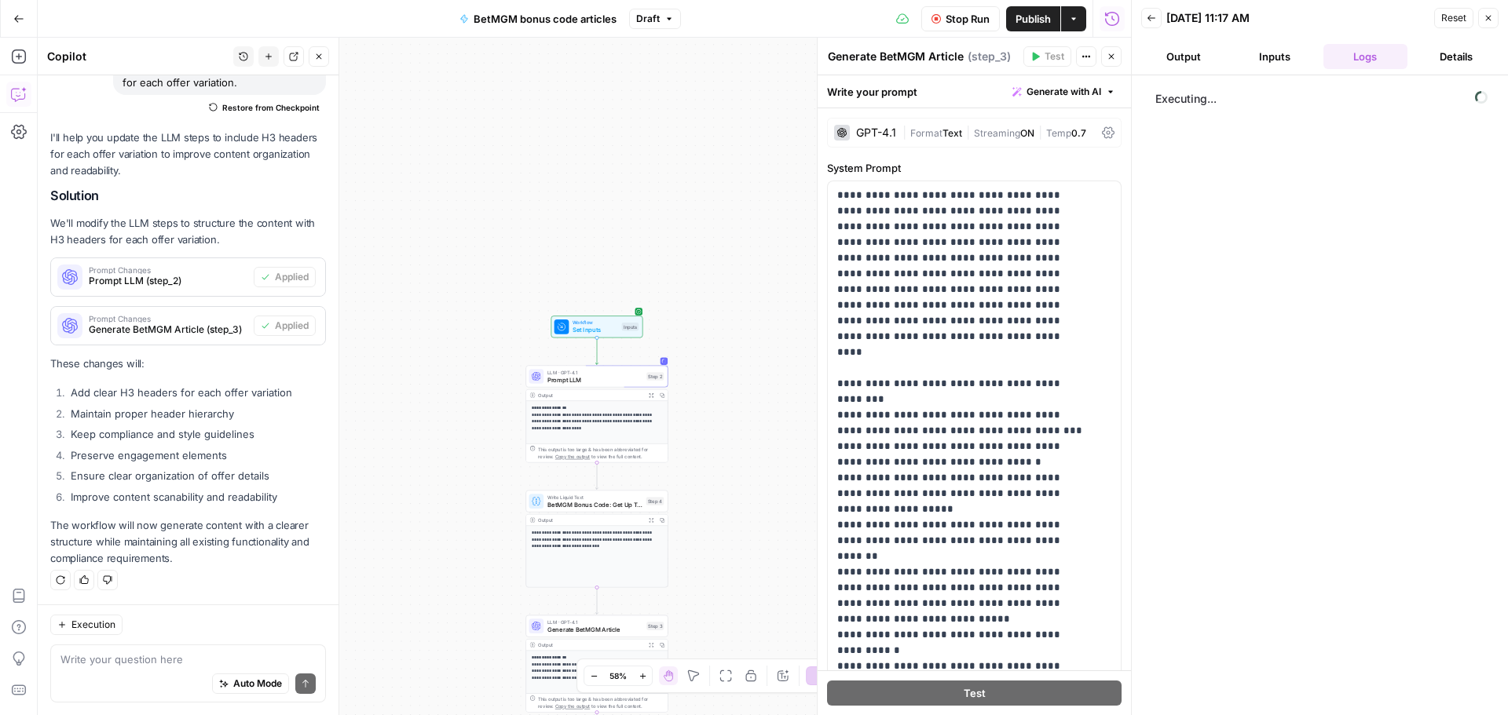
click at [1180, 56] on button "Output" at bounding box center [1183, 56] width 85 height 25
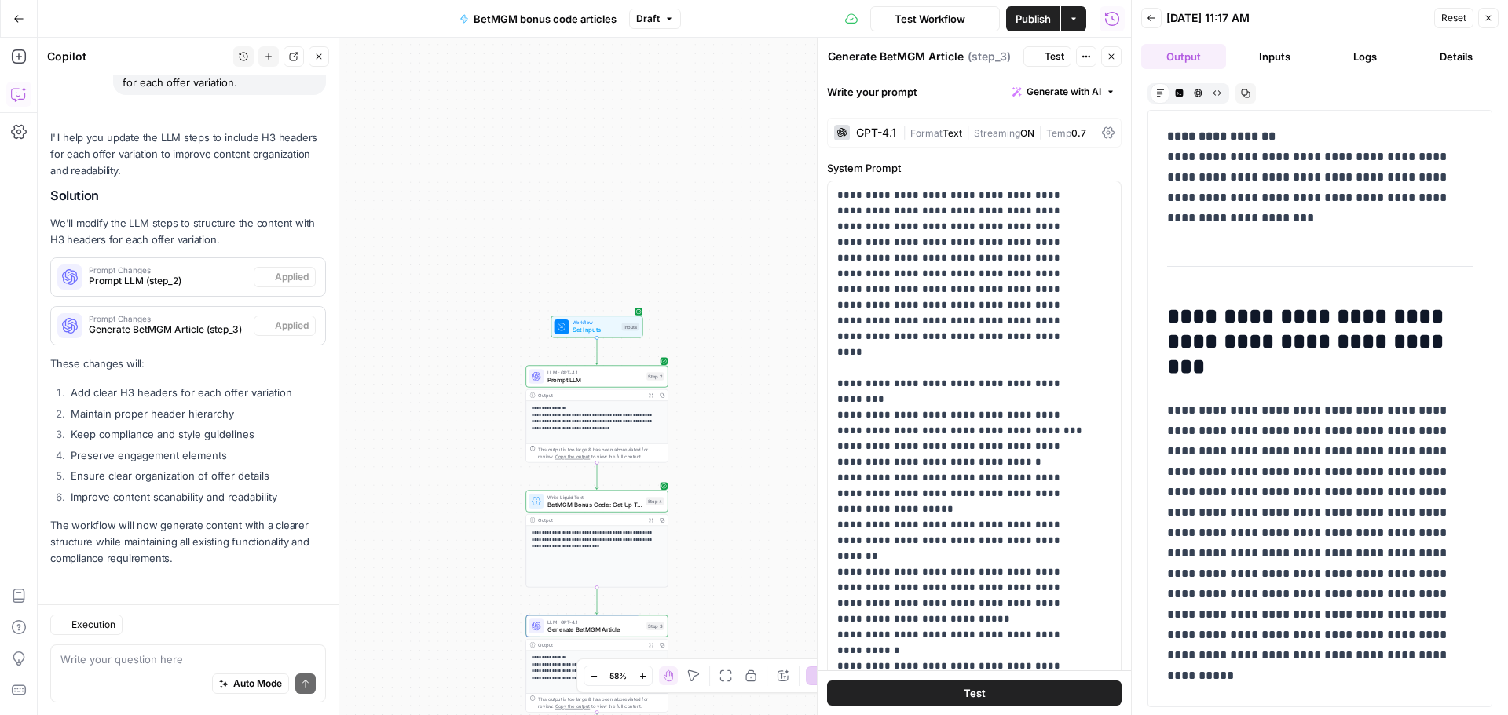
scroll to position [3656, 0]
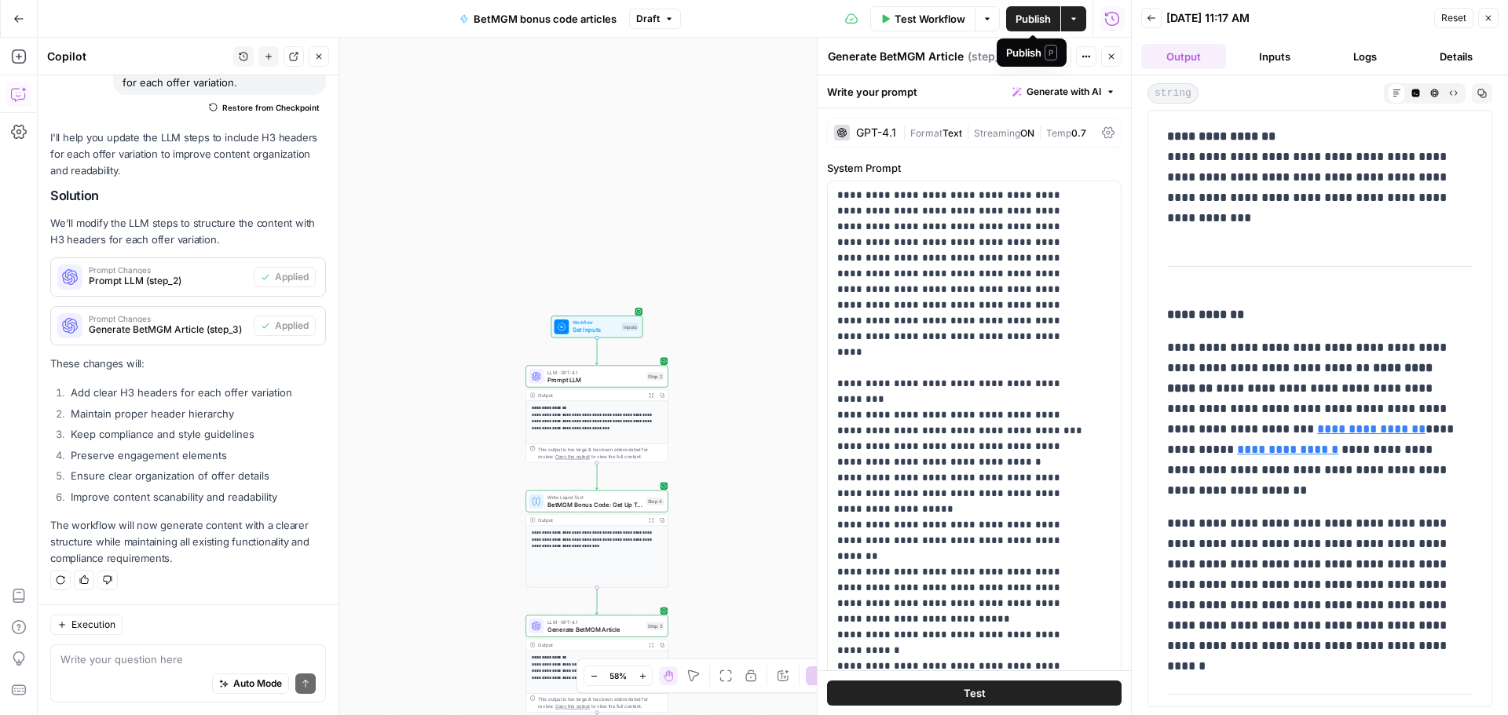
click at [1029, 14] on span "Publish" at bounding box center [1032, 19] width 35 height 16
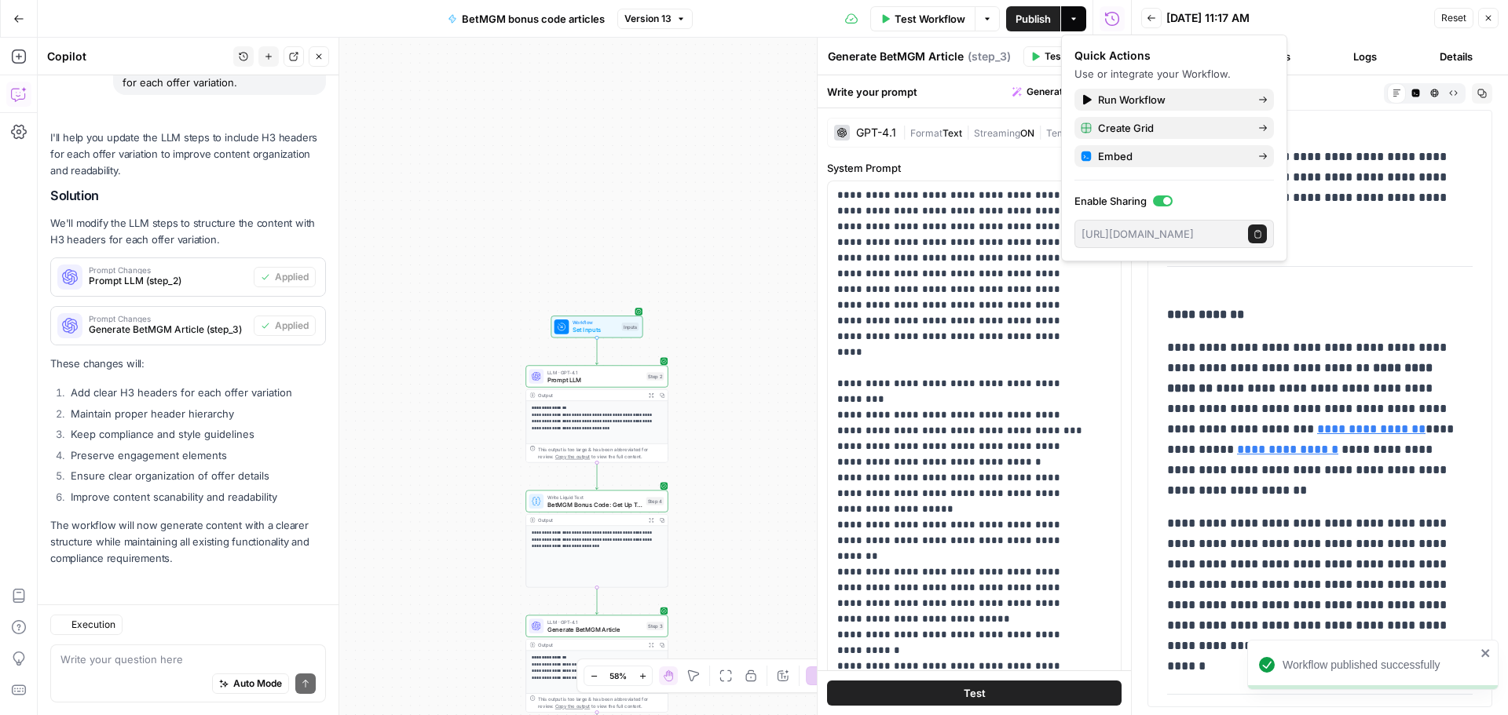
scroll to position [3656, 0]
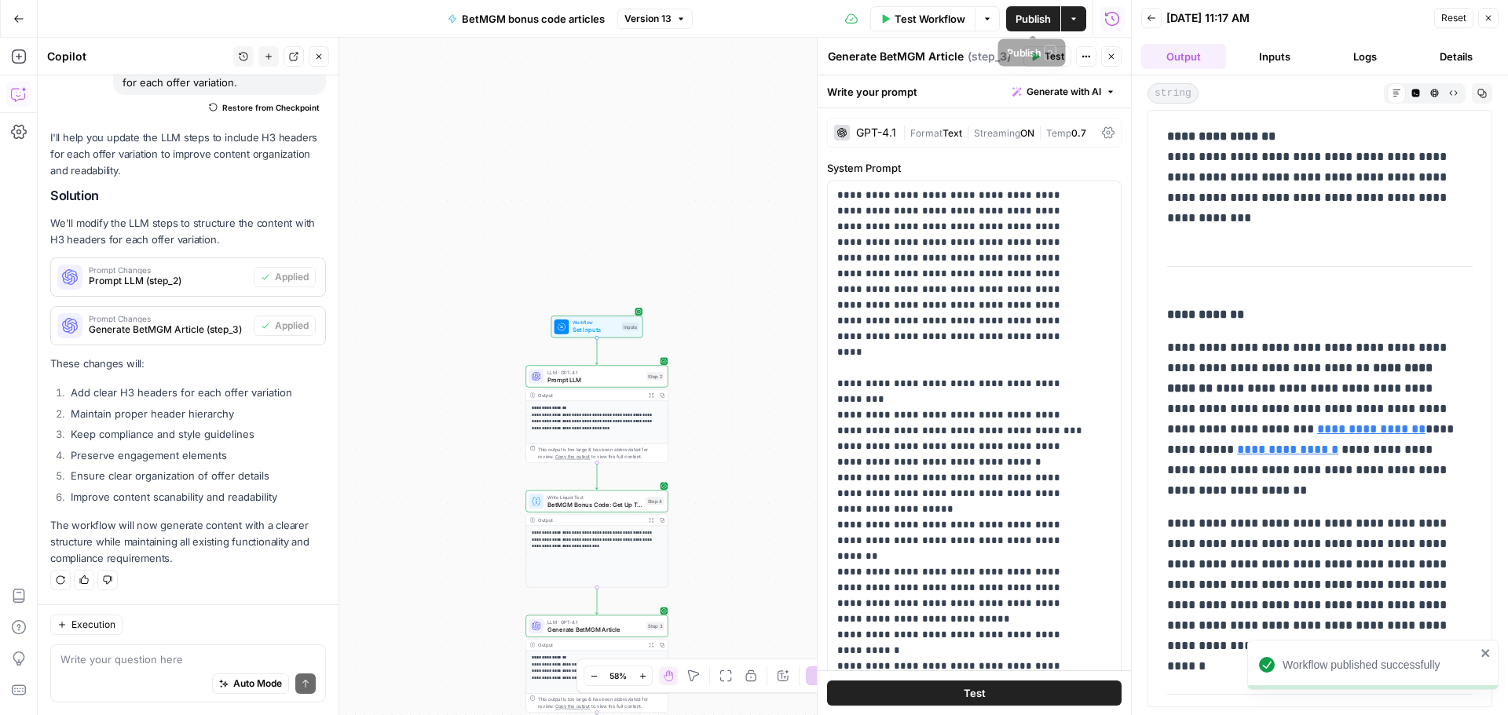
click at [1037, 19] on span "Publish" at bounding box center [1032, 19] width 35 height 16
click at [21, 18] on icon "button" at bounding box center [18, 18] width 9 height 7
